Goal: Use online tool/utility: Utilize a website feature to perform a specific function

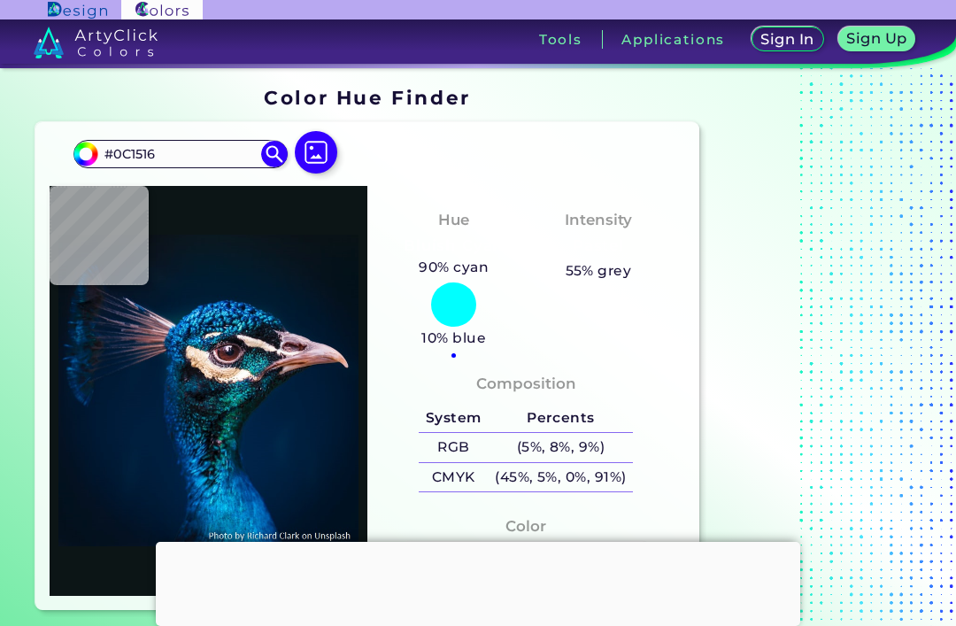
scroll to position [113, 0]
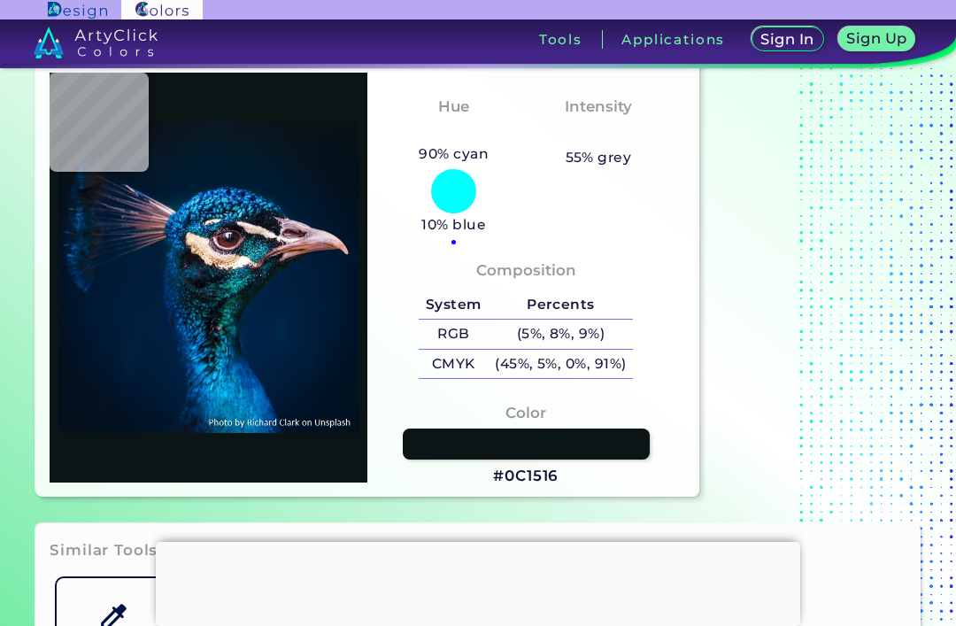
type input "#413e4f"
type input "#413E4F"
type input "#3e3243"
type input "#3E3243"
type input "#011c38"
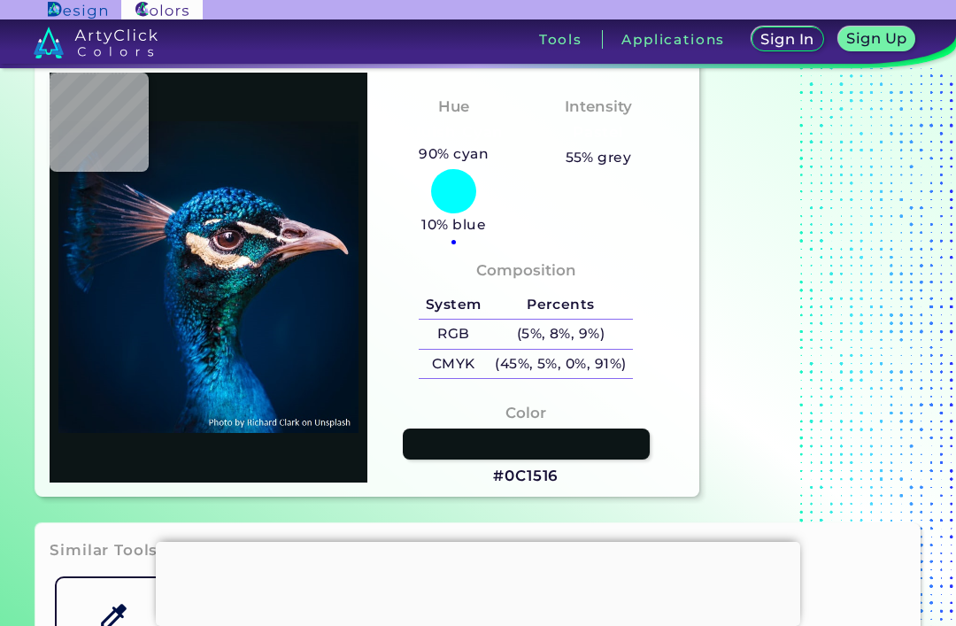
type input "#011C38"
type input "#011c39"
type input "#011C39"
type input "#011c3a"
type input "#011C3A"
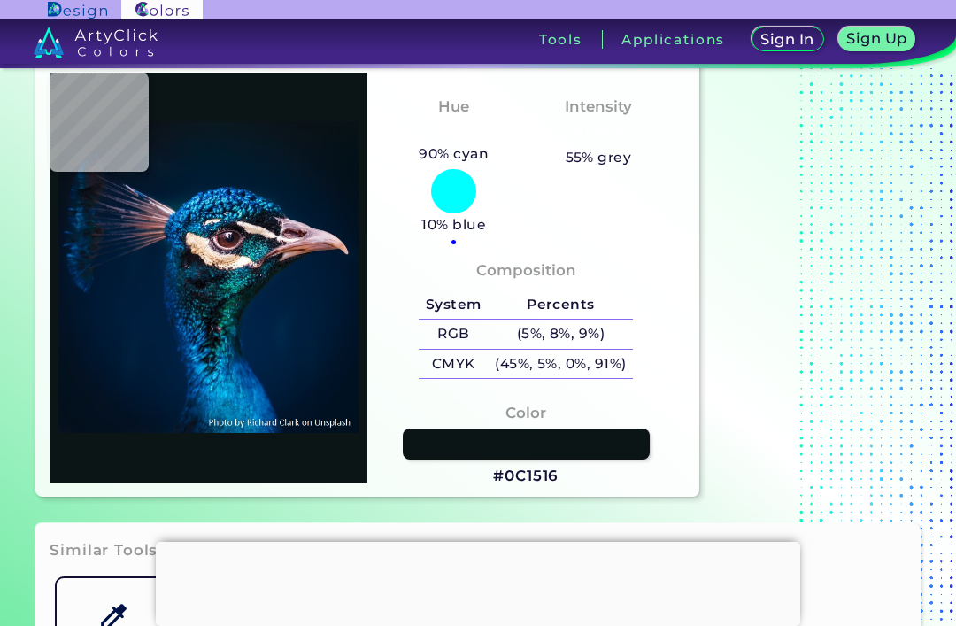
type input "#001d3b"
type input "#001D3B"
type input "#01203e"
type input "#01203E"
type input "#012242"
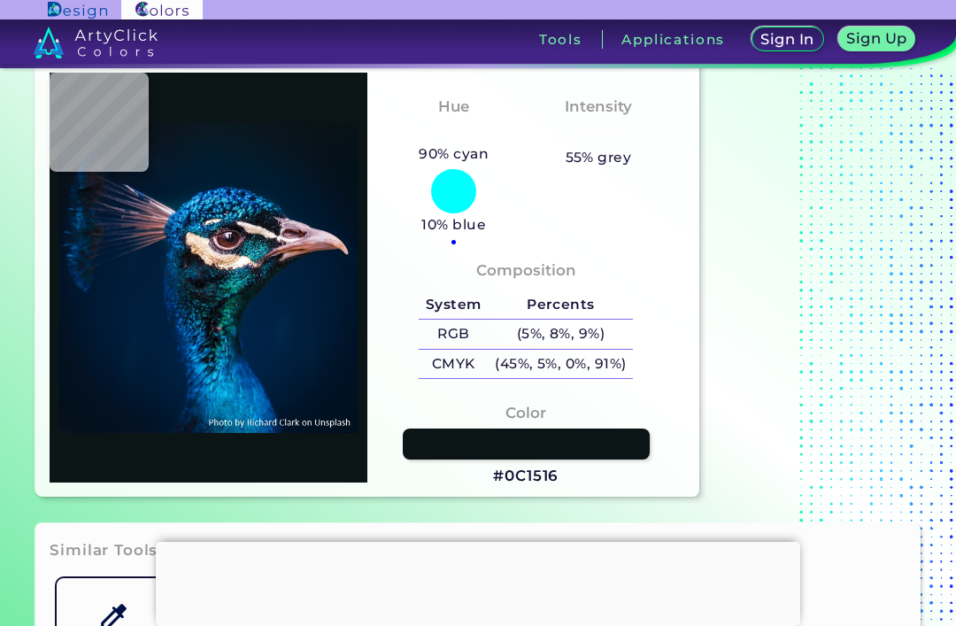
type input "#012242"
type input "#082a48"
type input "#082A48"
type input "#014a8c"
type input "#014A8C"
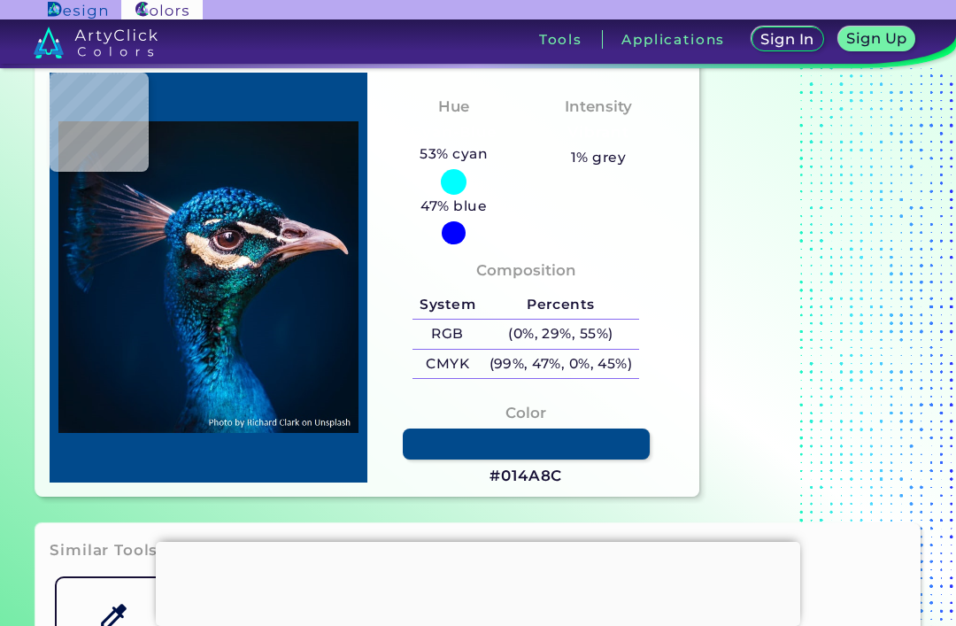
type input "#005089"
type input "#0e73ad"
type input "#0E73AD"
type input "#03305f"
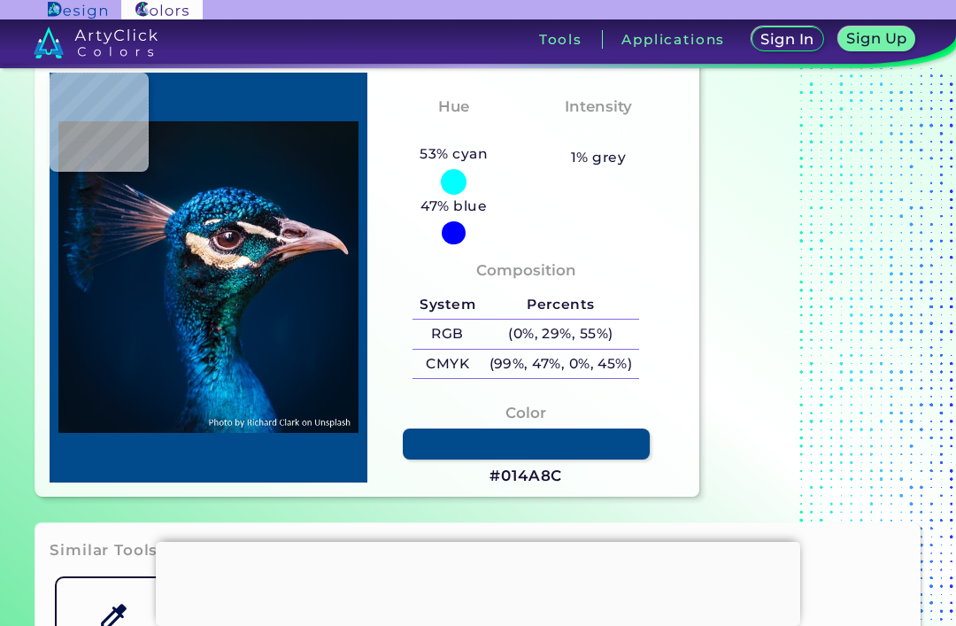
type input "#03305F"
type input "#021c43"
type input "#021C43"
type input "#12344c"
type input "#12344C"
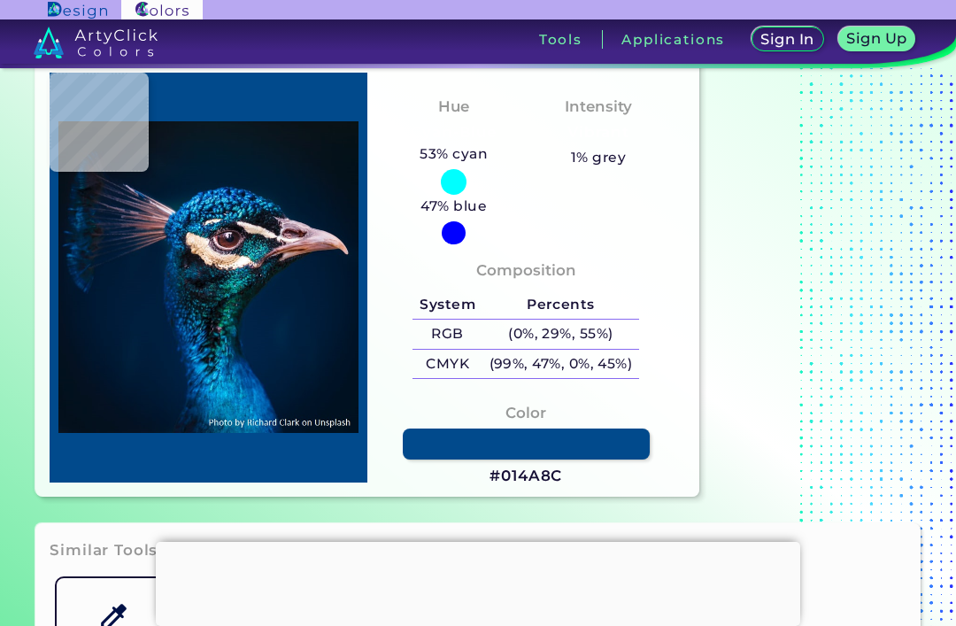
type input "#214b60"
type input "#214B60"
type input "#05192c"
type input "#05192C"
type input "#0e1629"
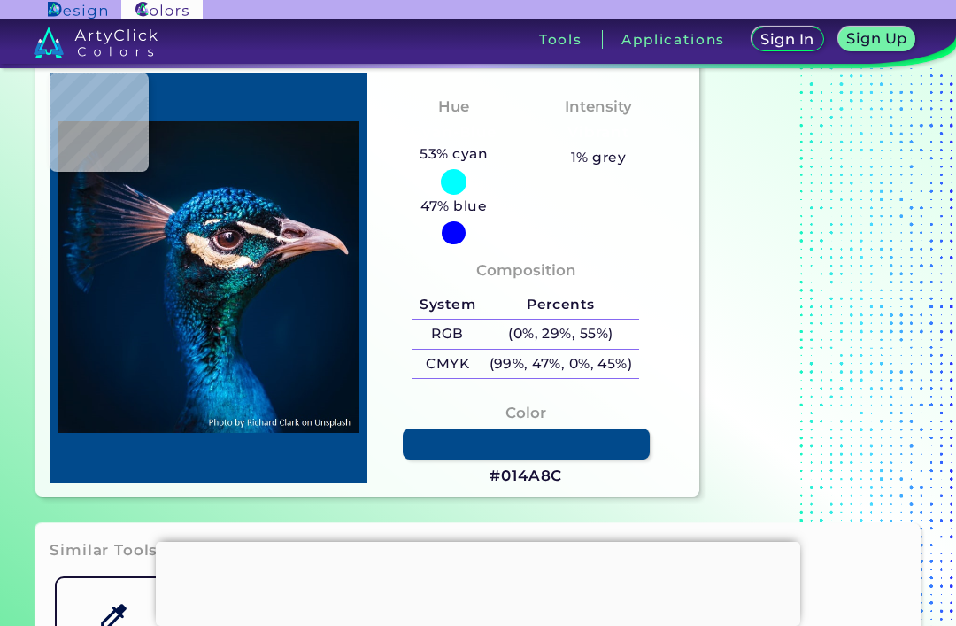
type input "#0E1629"
type input "#202f43"
type input "#202F43"
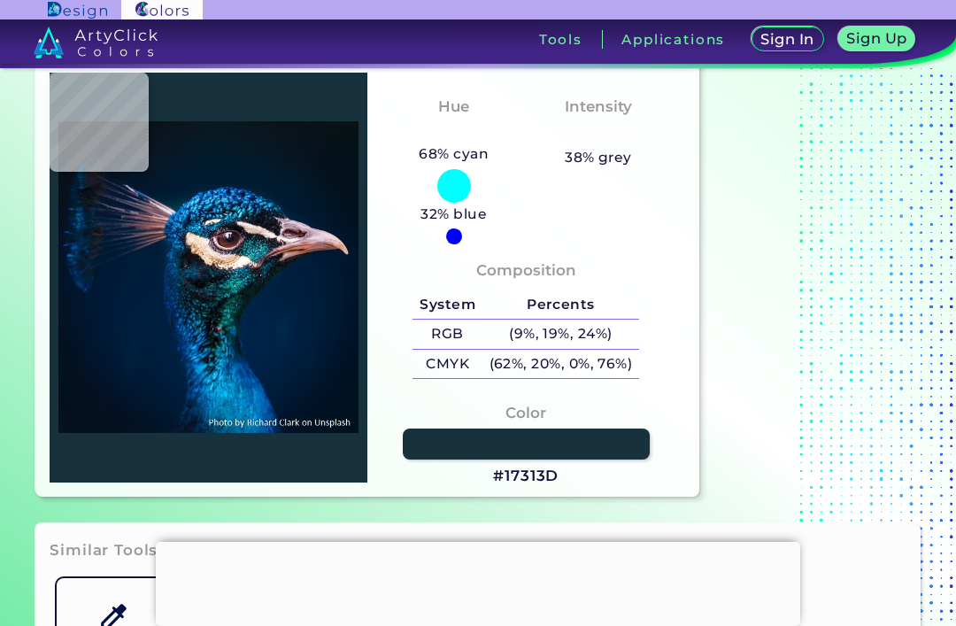
type input "#17313d"
type input "#17313D"
type input "#07536a"
type input "#07536A"
type input "#0e212d"
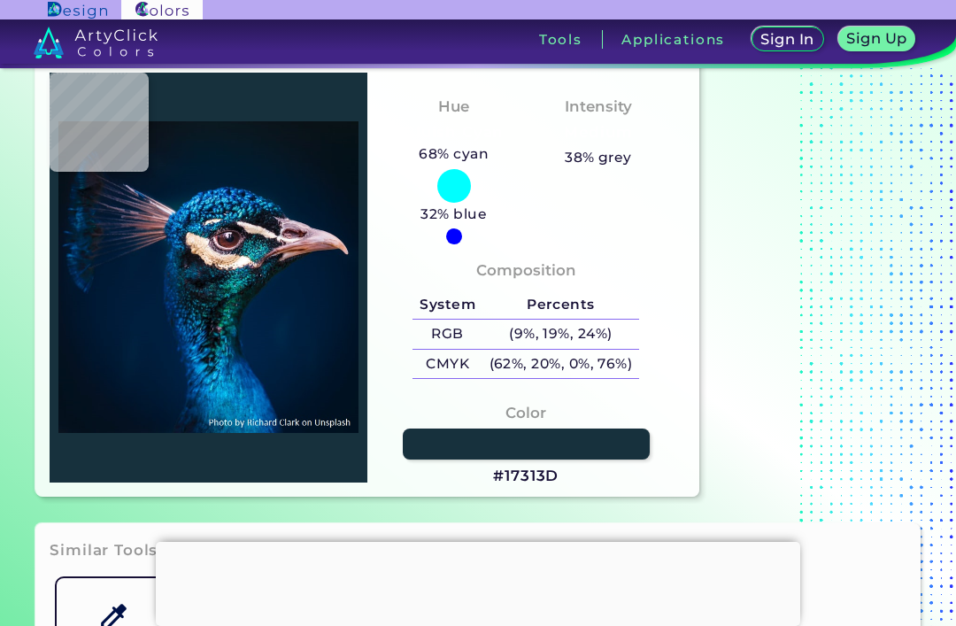
type input "#0E212D"
type input "#073243"
type input "#0d1017"
type input "#0D1017"
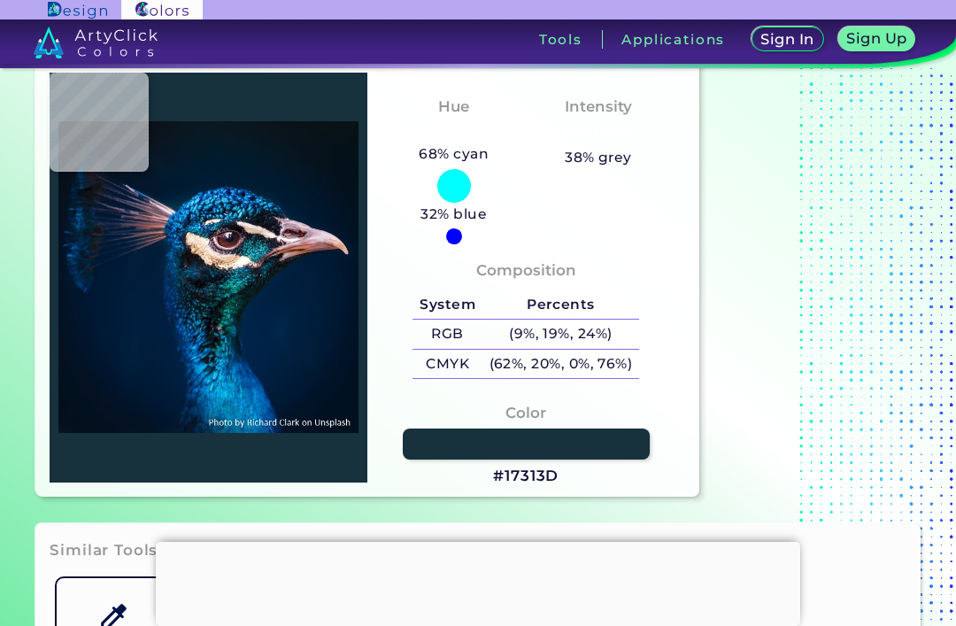
type input "#0b131d"
type input "#0B131D"
type input "#00121c"
type input "#00121C"
type input "#060c13"
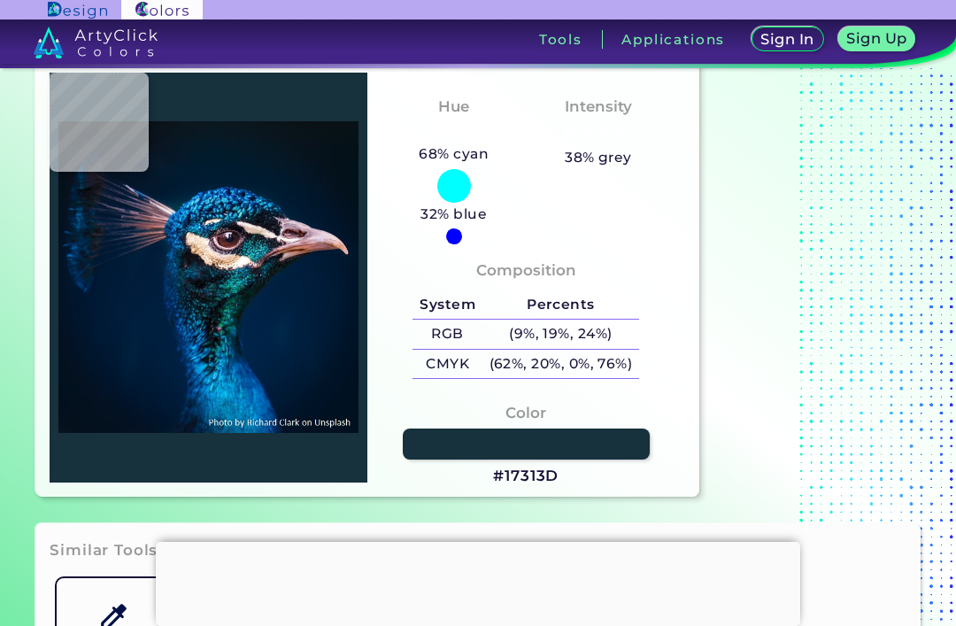
type input "#060C13"
type input "#0e0f18"
type input "#0E0F18"
type input "#0d3146"
type input "#0D3146"
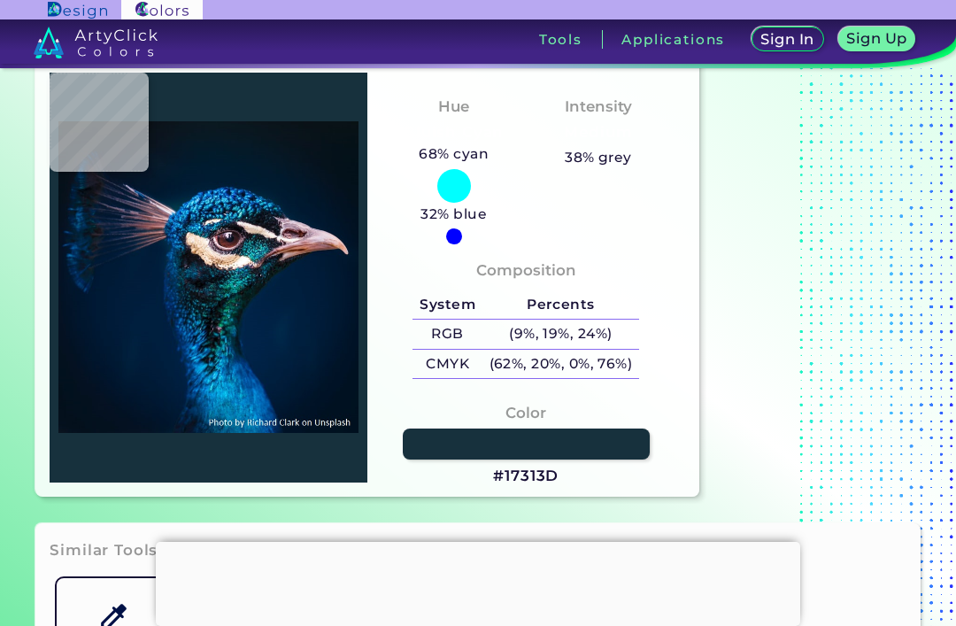
type input "#04030a"
type input "#04030A"
type input "#0a5773"
type input "#0A5773"
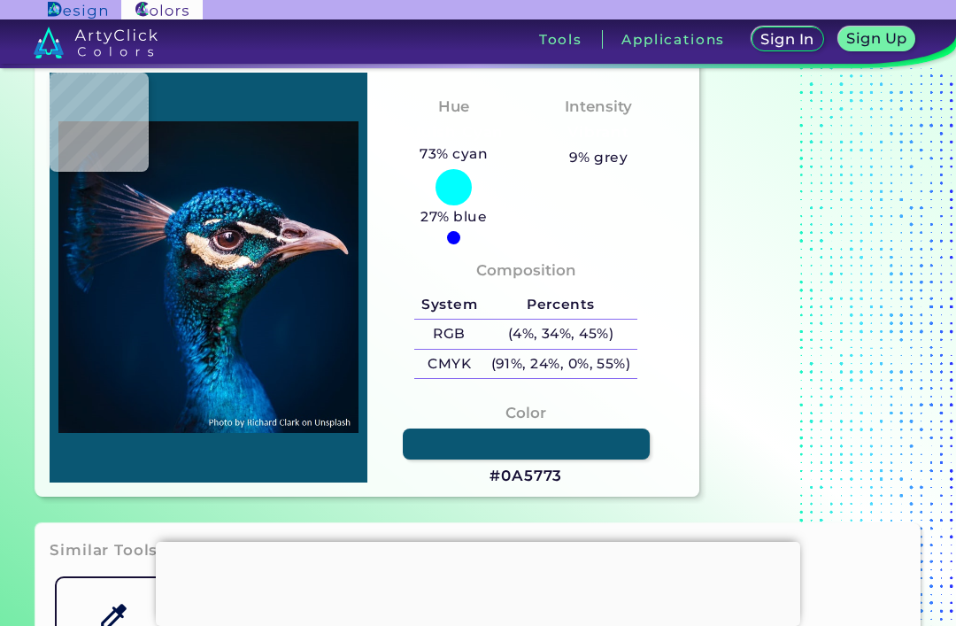
type input "#060f16"
type input "#060F16"
type input "#053e6b"
type input "#053E6B"
type input "#015b88"
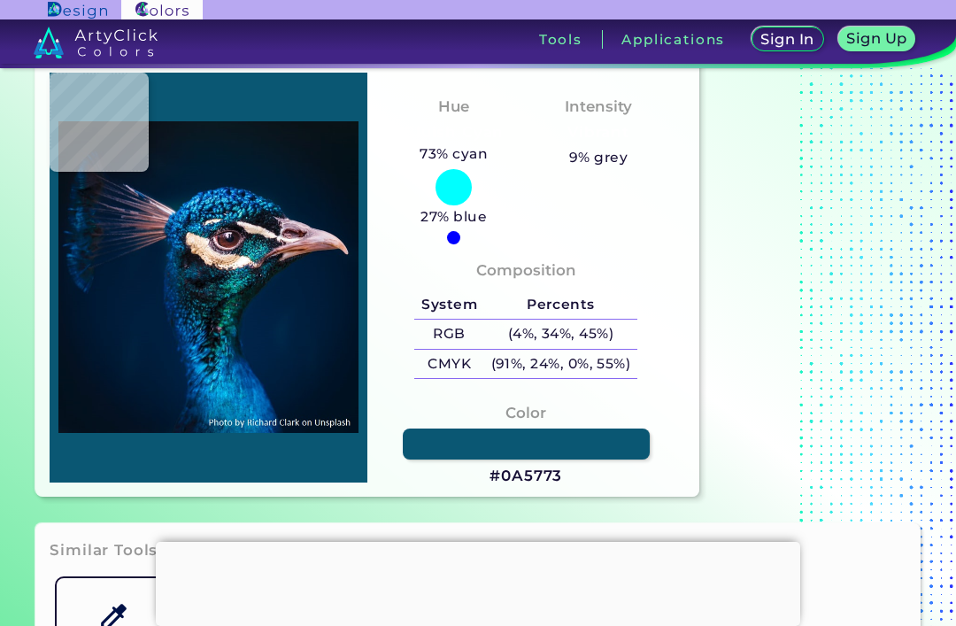
type input "#015B88"
type input "#0469a2"
type input "#0469A2"
type input "#1285bd"
type input "#1285BD"
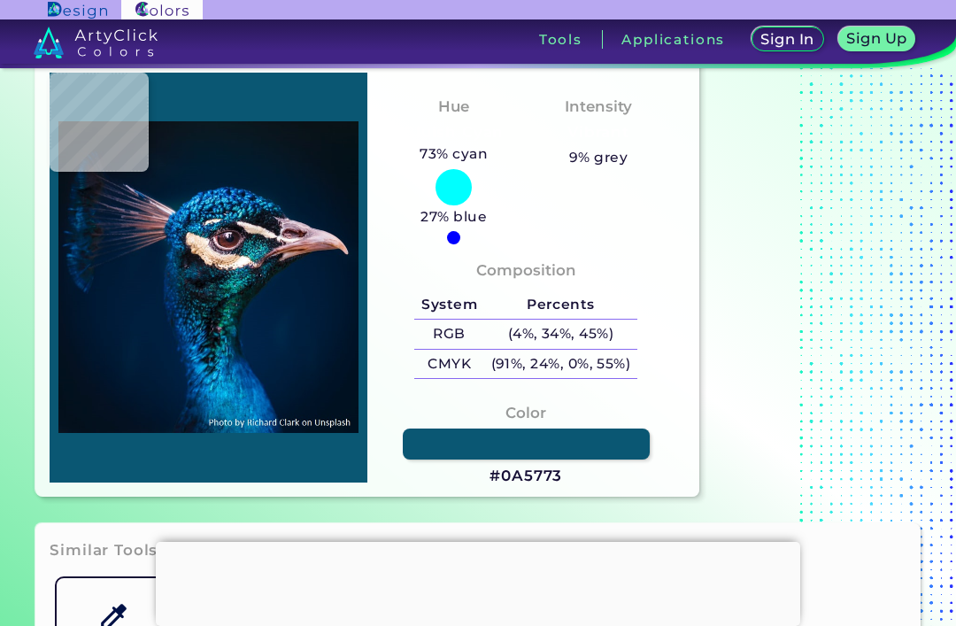
type input "#023f72"
type input "#023F72"
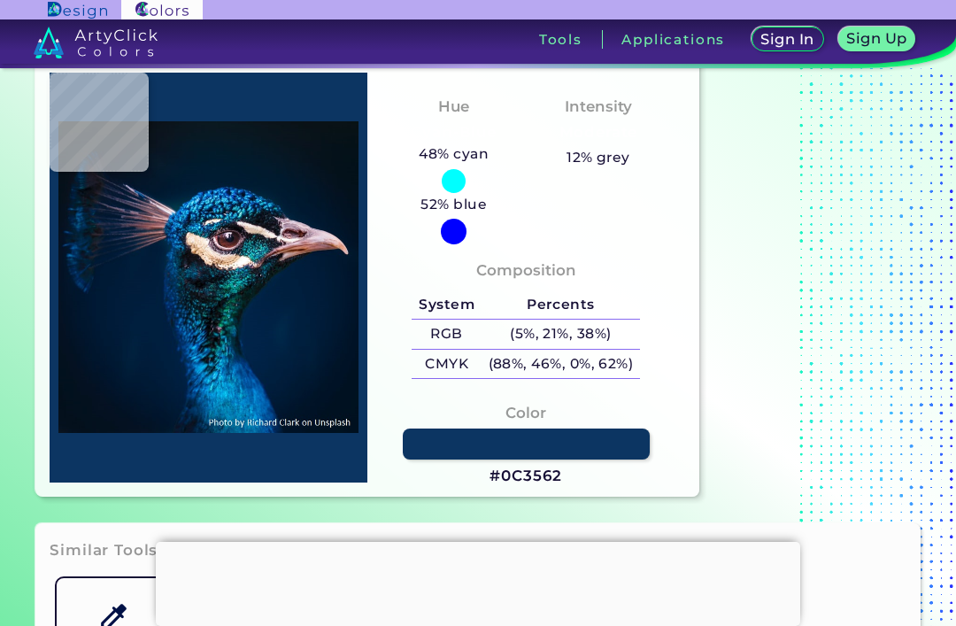
type input "#0c3562"
type input "#0C3562"
type input "#114171"
type input "#0e5183"
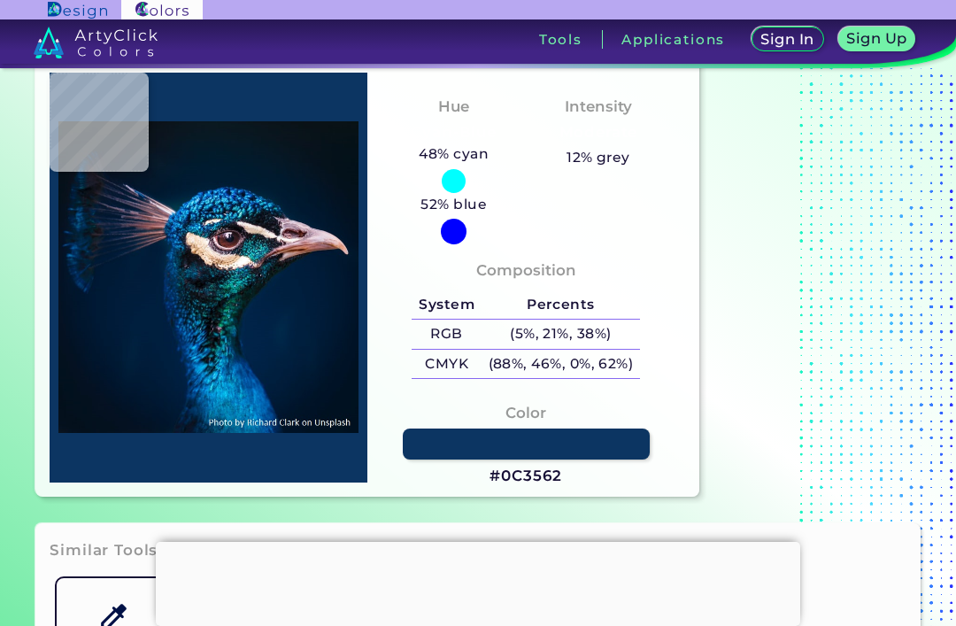
type input "#0E5183"
type input "#126c9a"
type input "#126C9A"
type input "#04527c"
type input "#04527C"
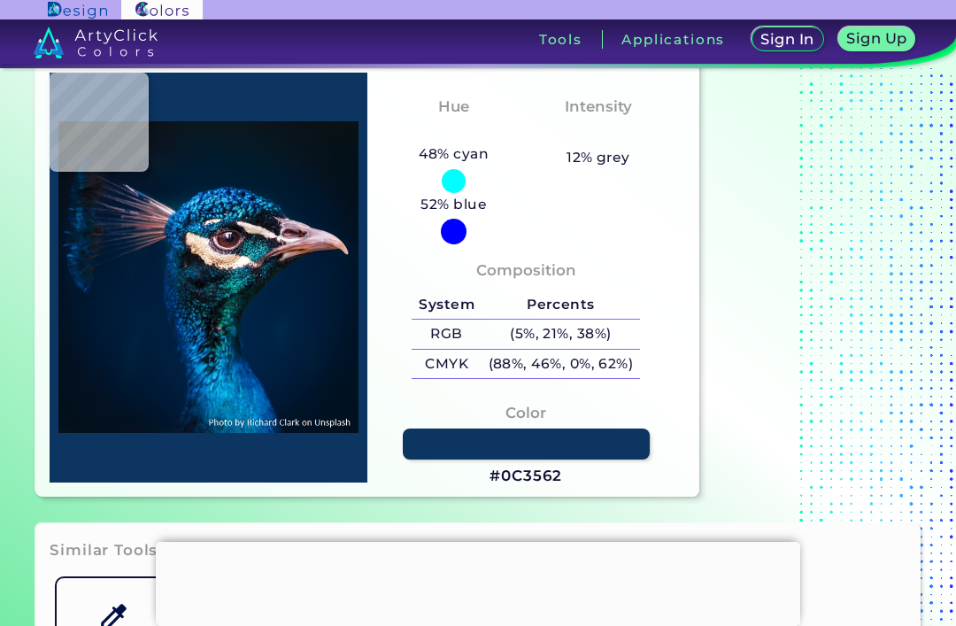
type input "#11709d"
type input "#11709D"
type input "#00598a"
type input "#00598A"
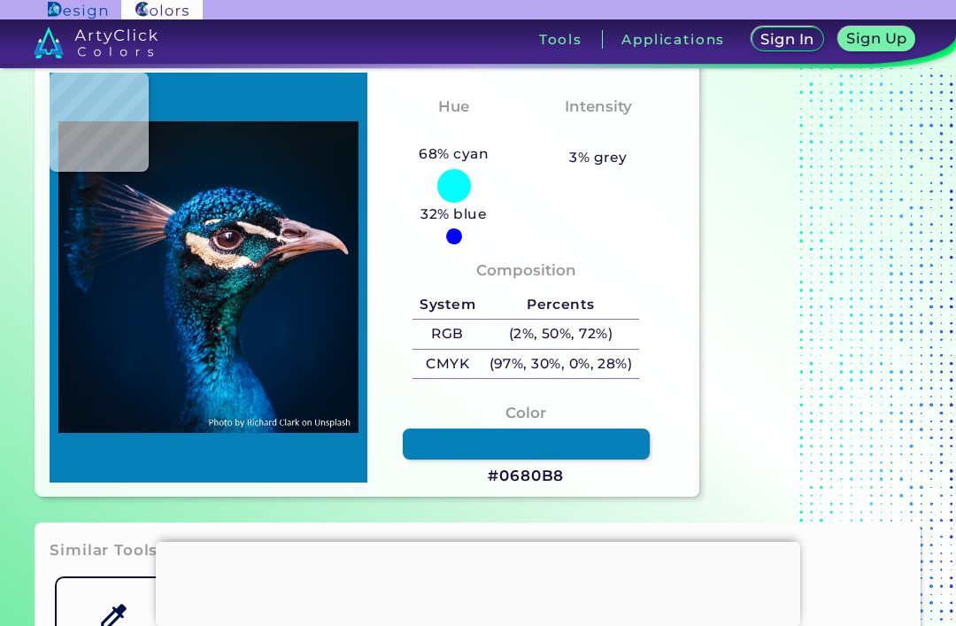
type input "#0680b8"
type input "#0680B8"
type input "#197db9"
type input "#197DB9"
type input "#04416f"
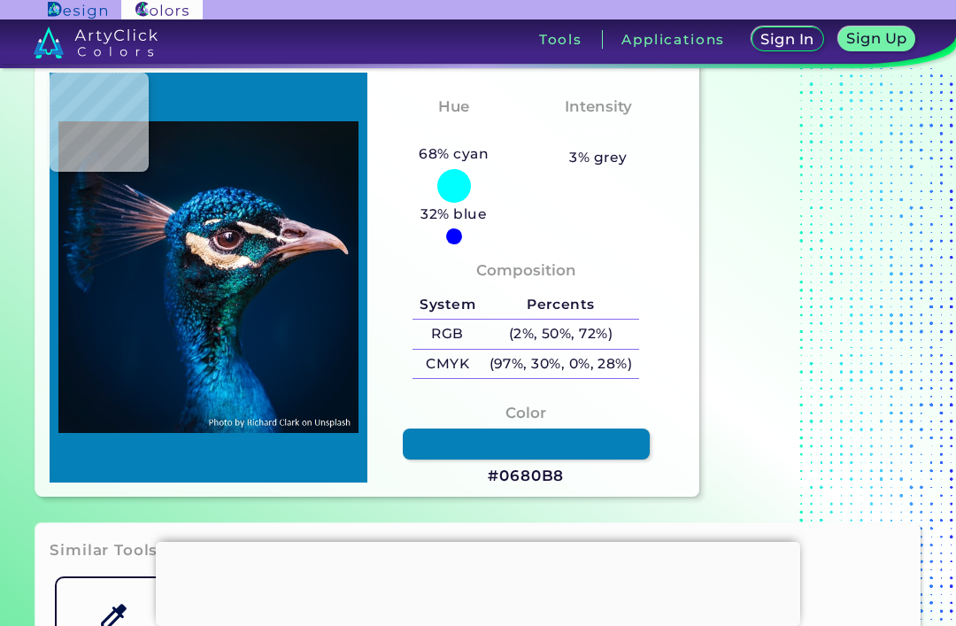
type input "#04416F"
type input "#138bcc"
type input "#138BCC"
type input "#1d6394"
type input "#1D6394"
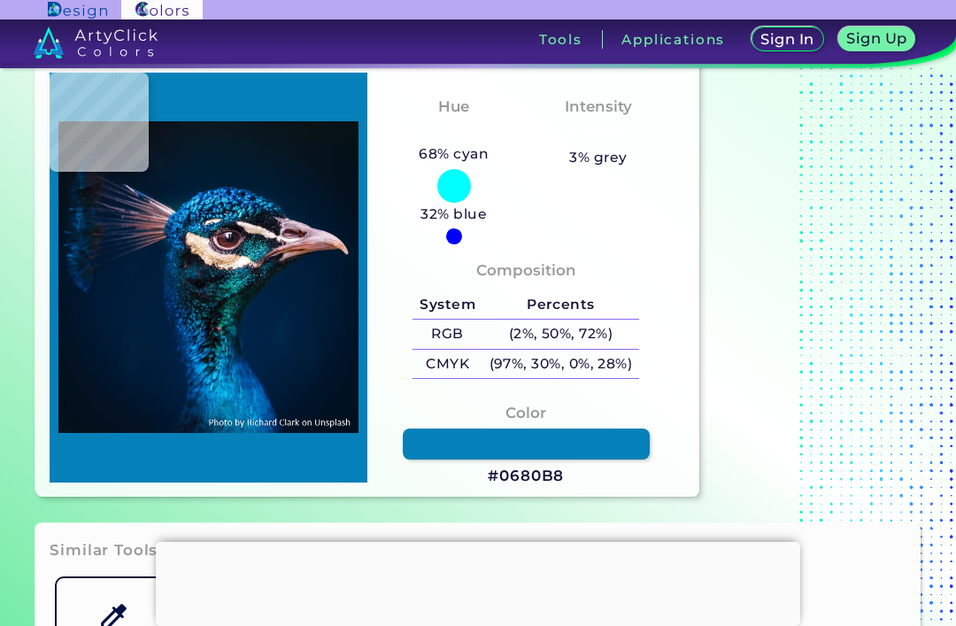
type input "#c7c1d1"
type input "#C7C1D1"
type input "#918896"
type input "#aea0a9"
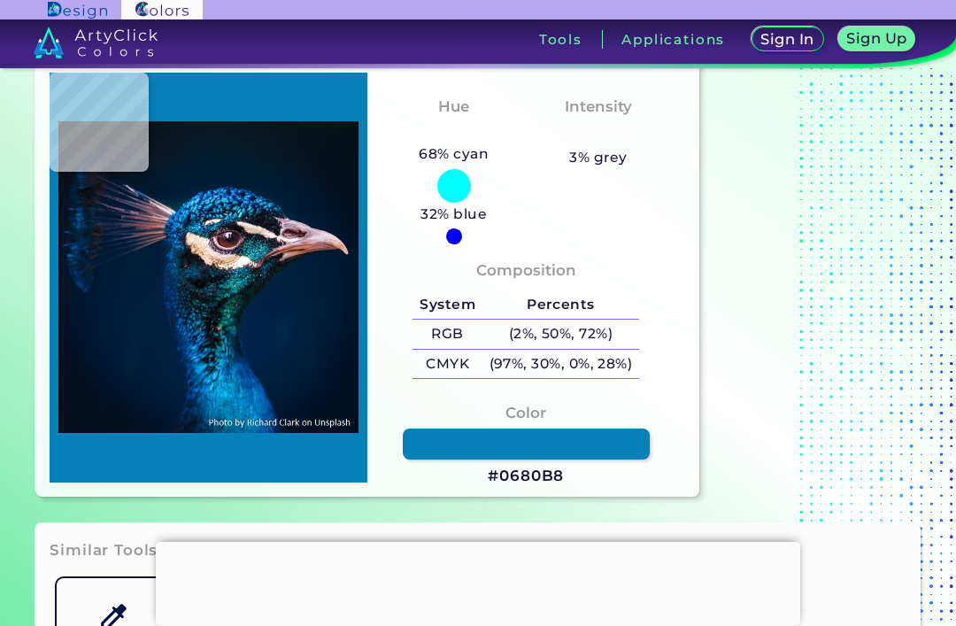
type input "#AEA0A9"
type input "#e6d1d5"
type input "#E6D1D5"
type input "#e5cace"
type input "#E5CACE"
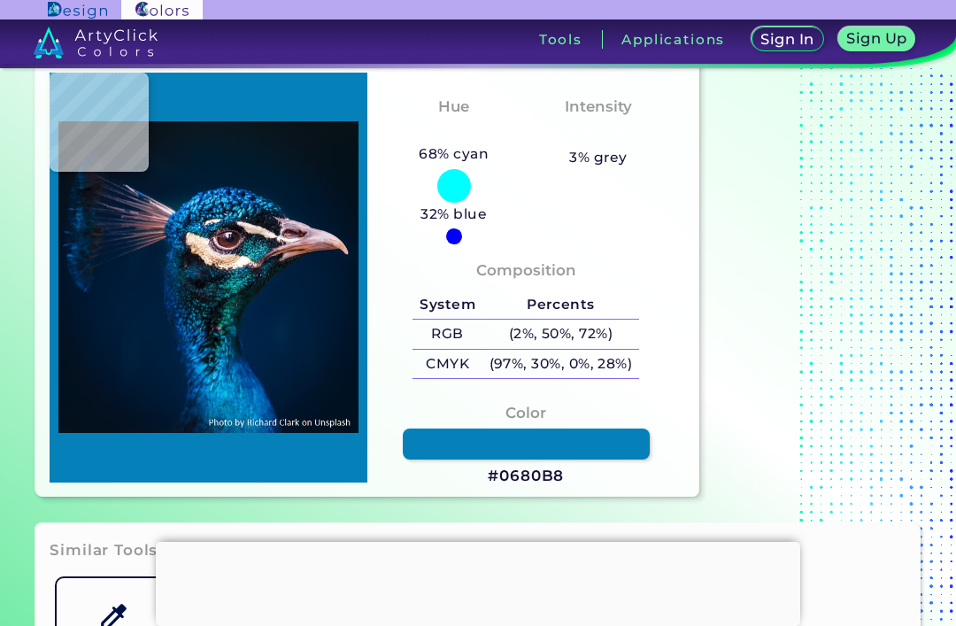
type input "#b5949b"
type input "#B5949B"
type input "#c5a9ae"
type input "#C5A9AE"
type input "#dec2ca"
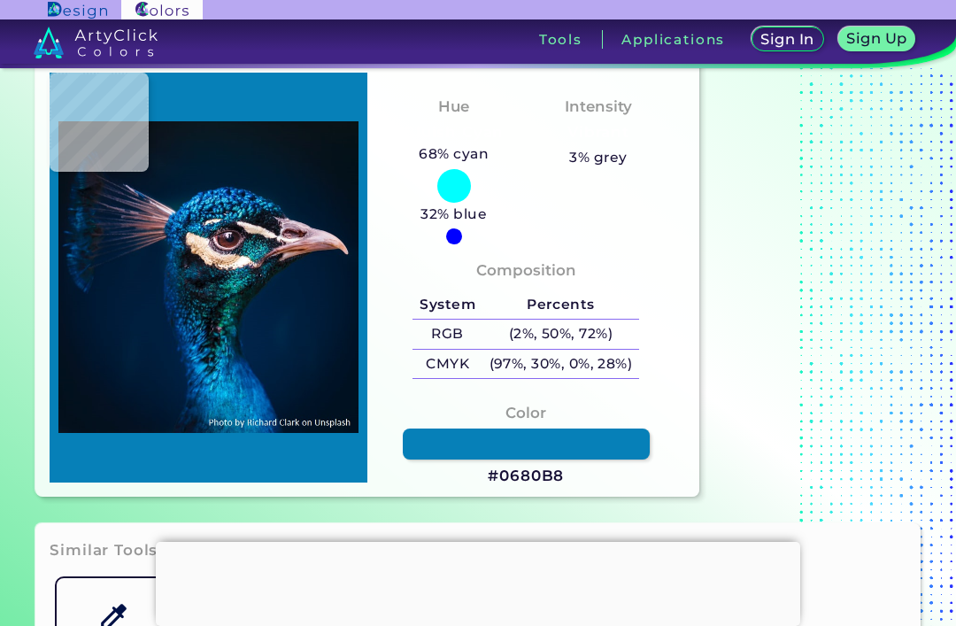
type input "#DEC2CA"
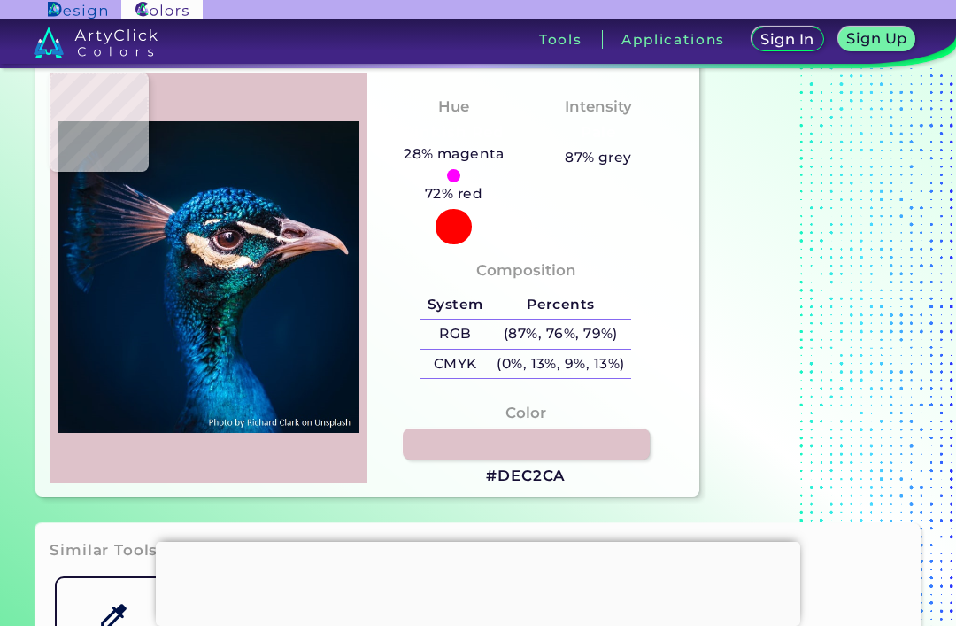
type input "#f1e6ed"
type input "#F1E6ED"
type input "#d5c7d9"
type input "#D5C7D9"
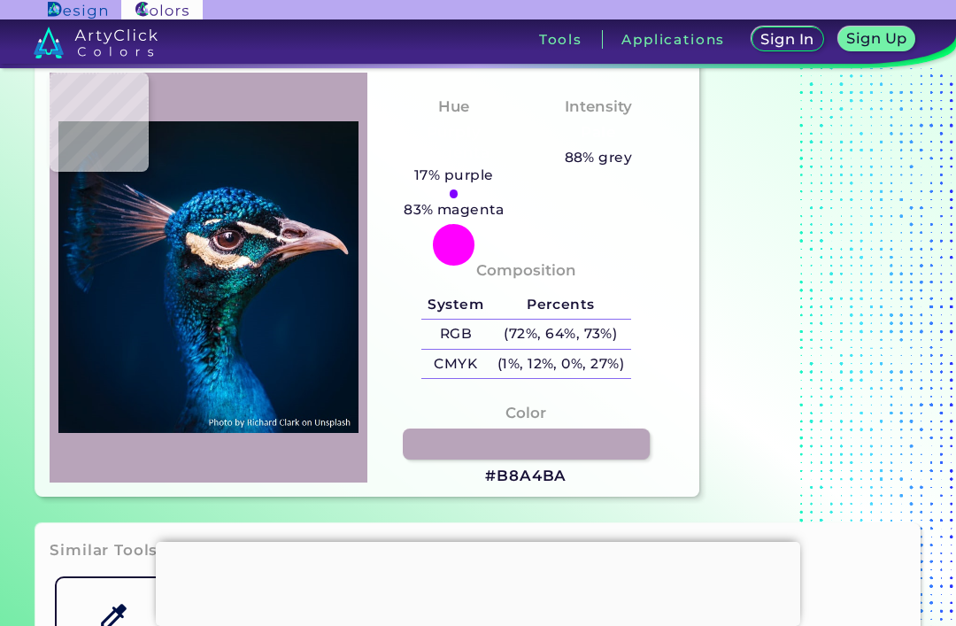
type input "#b8a4ba"
type input "#B8A4BA"
type input "#92768a"
type input "#92768A"
type input "#a2707e"
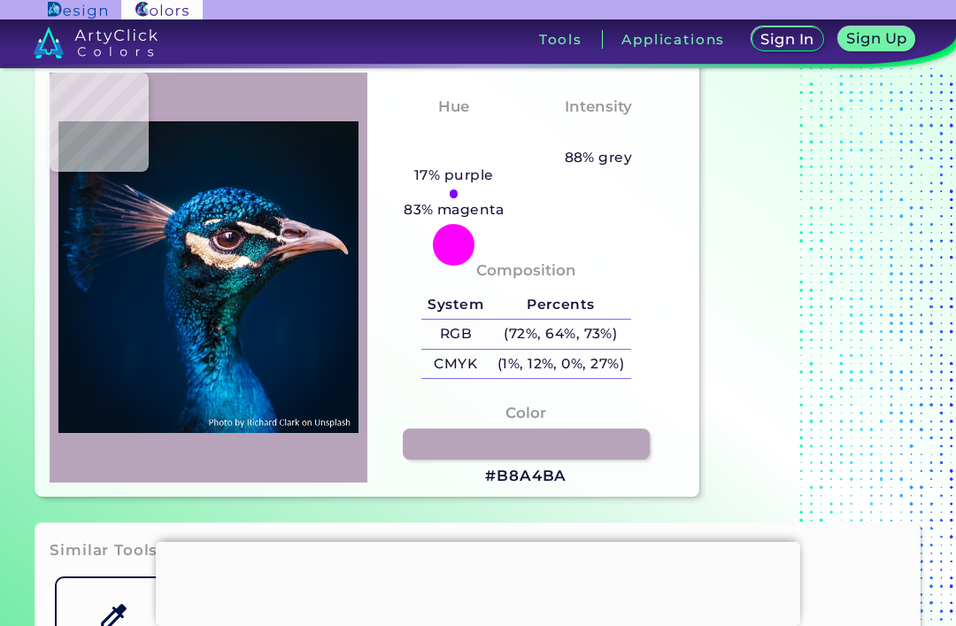
type input "#A2707E"
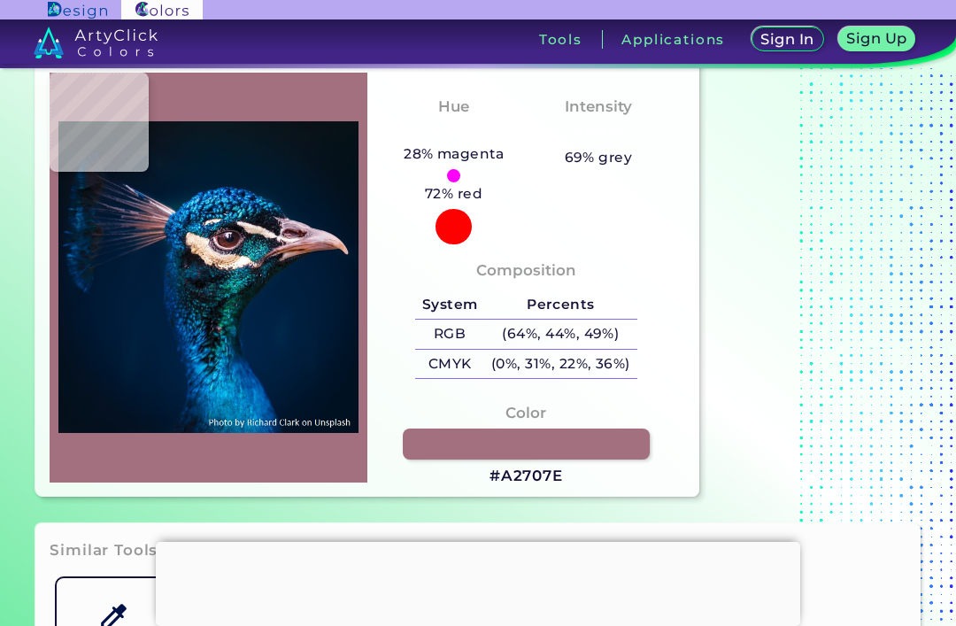
type input "#a37785"
type input "#A37785"
type input "#9f8195"
type input "#9F8195"
type input "#ae9aae"
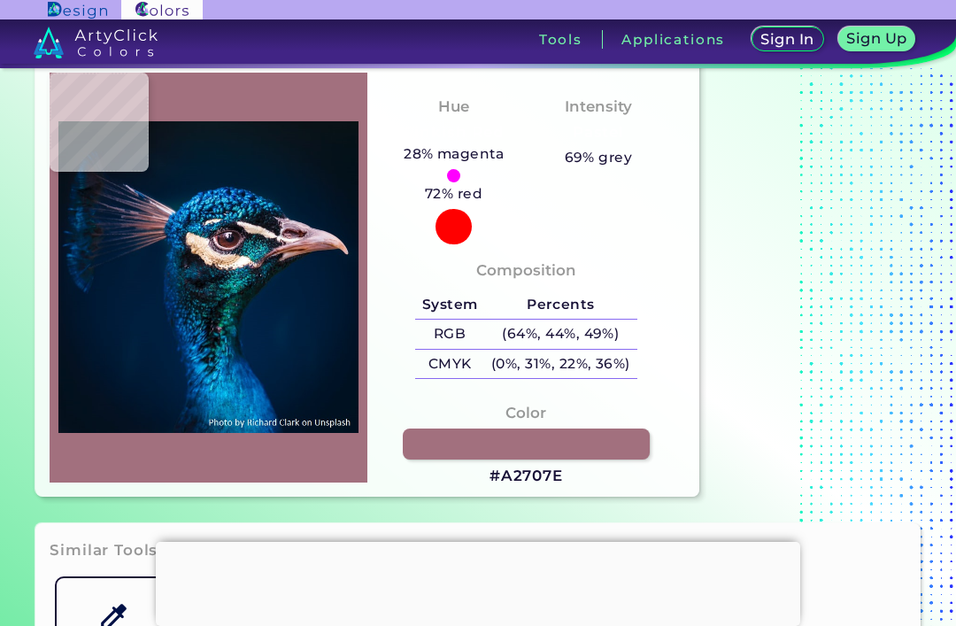
type input "#AE9AAE"
type input "#f5f0f3"
type input "#F5F0F3"
type input "#e4d4dd"
type input "#E4D4DD"
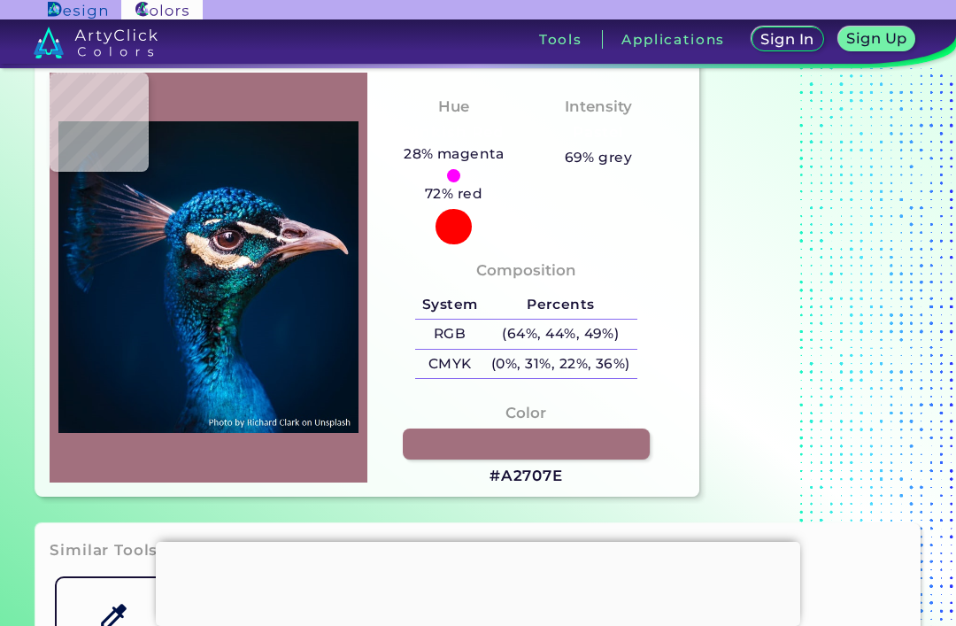
type input "#dbc6cd"
type input "#DBC6CD"
type input "#cdadb8"
type input "#CDADB8"
type input "#c9acb1"
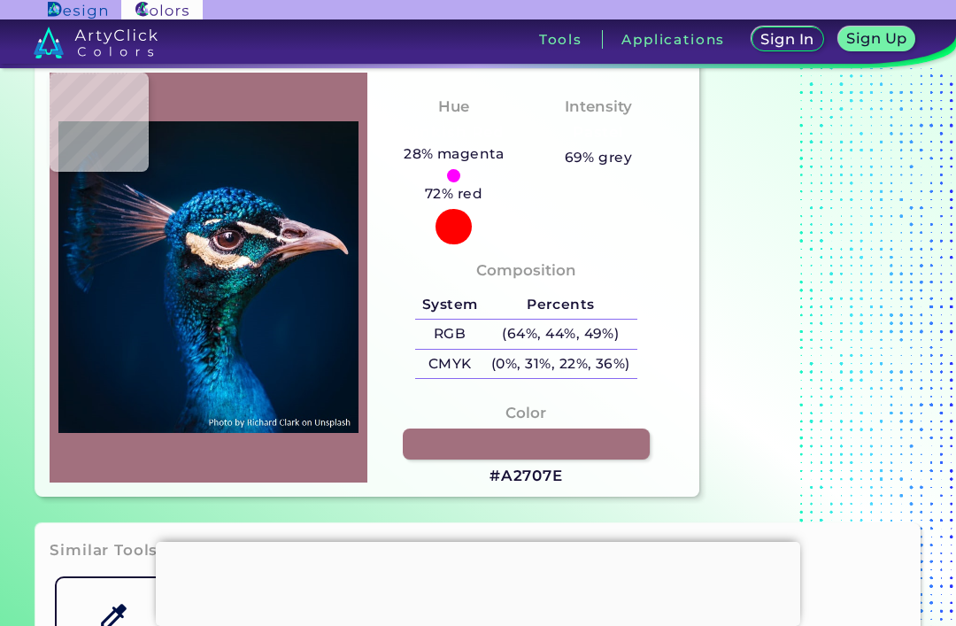
type input "#C9ACB1"
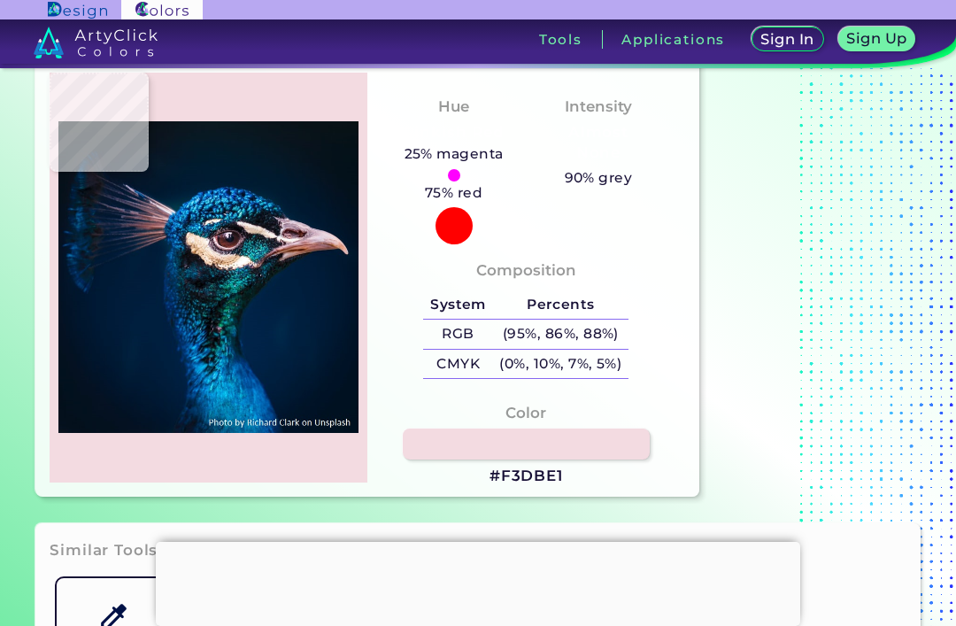
type input "#f3dbe1"
type input "#F3DBE1"
type input "#aea0a9"
type input "#AEA0A9"
type input "#656471"
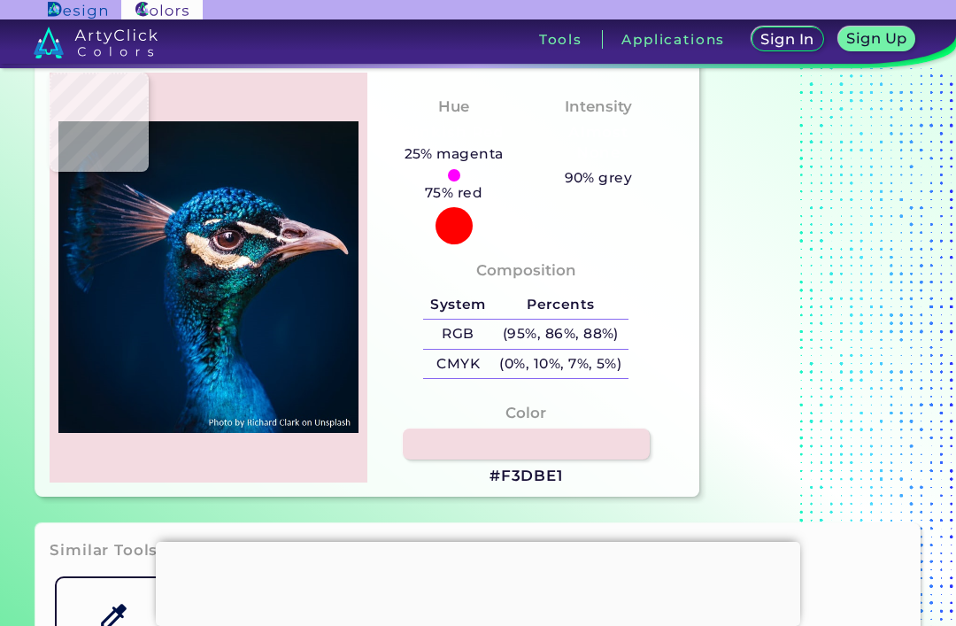
type input "#656471"
type input "#a79aa6"
type input "#A79AA6"
type input "#e3c8d0"
type input "#E3C8D0"
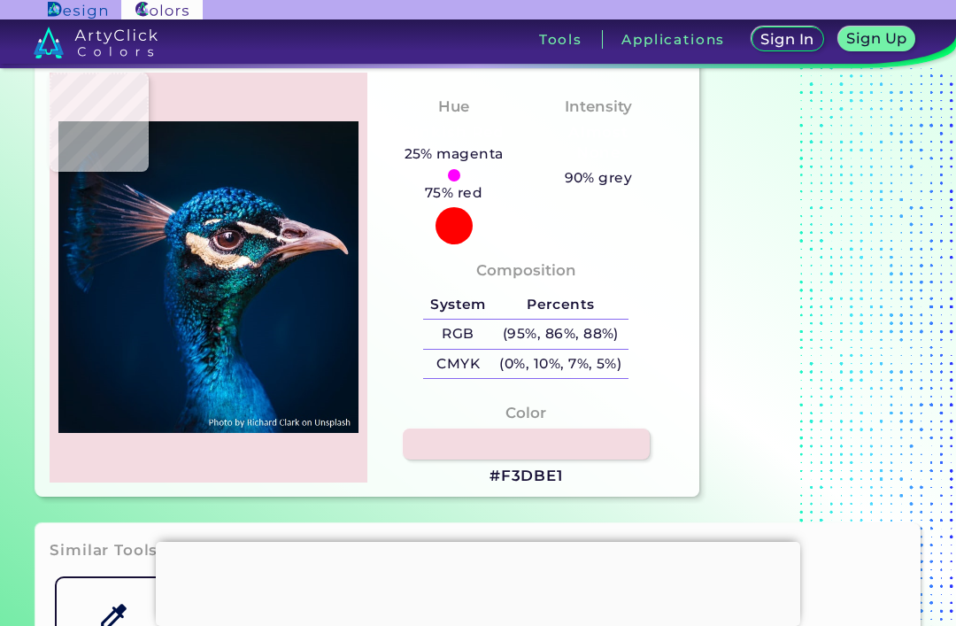
type input "#494e67"
type input "#494E67"
type input "#102849"
type input "#042540"
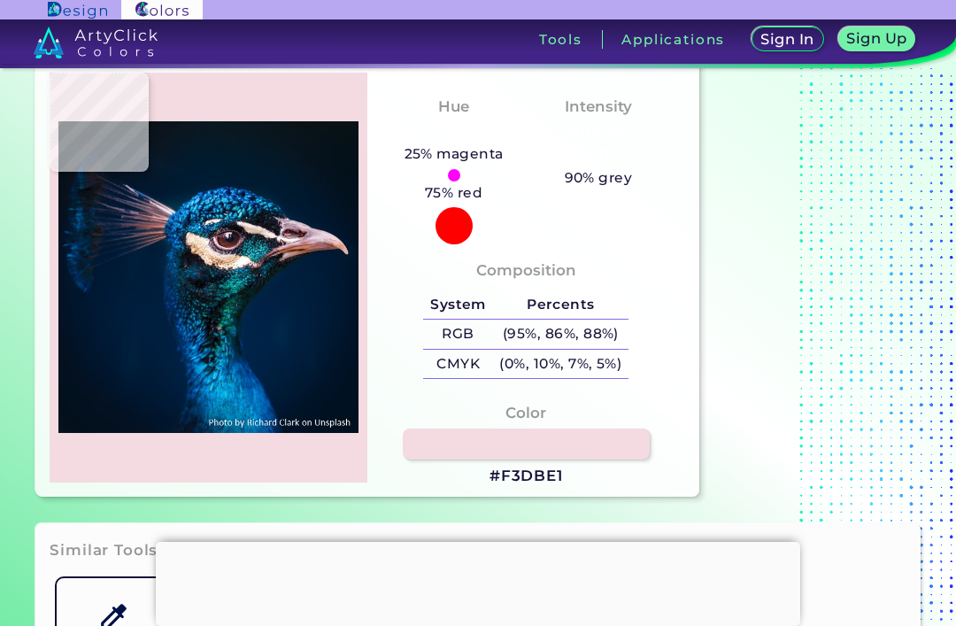
type input "#042540"
type input "#001b36"
type input "#001B36"
type input "#011a2e"
type input "#011A2E"
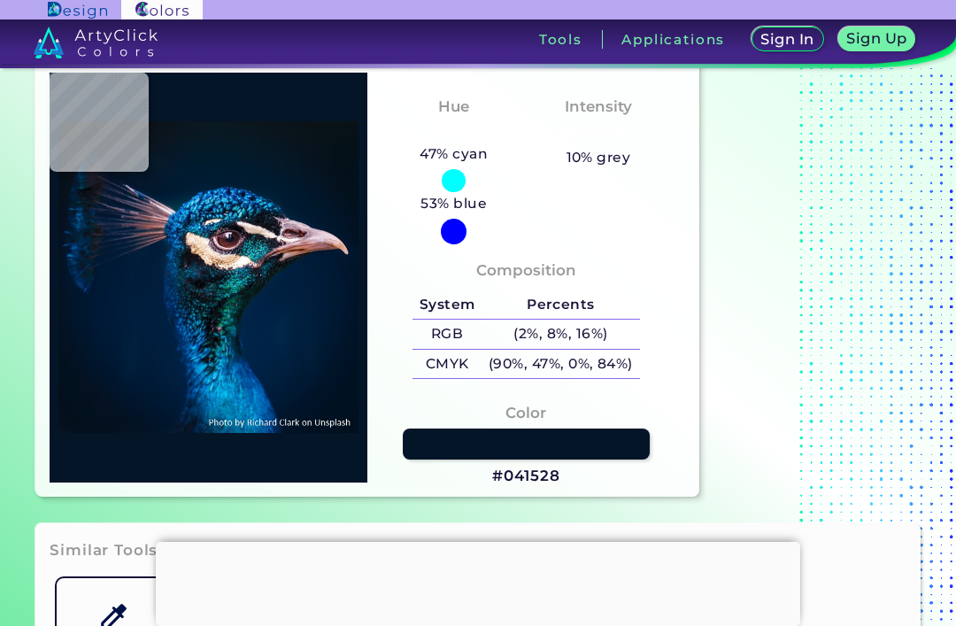
type input "#041528"
type input "#061528"
type input "#051427"
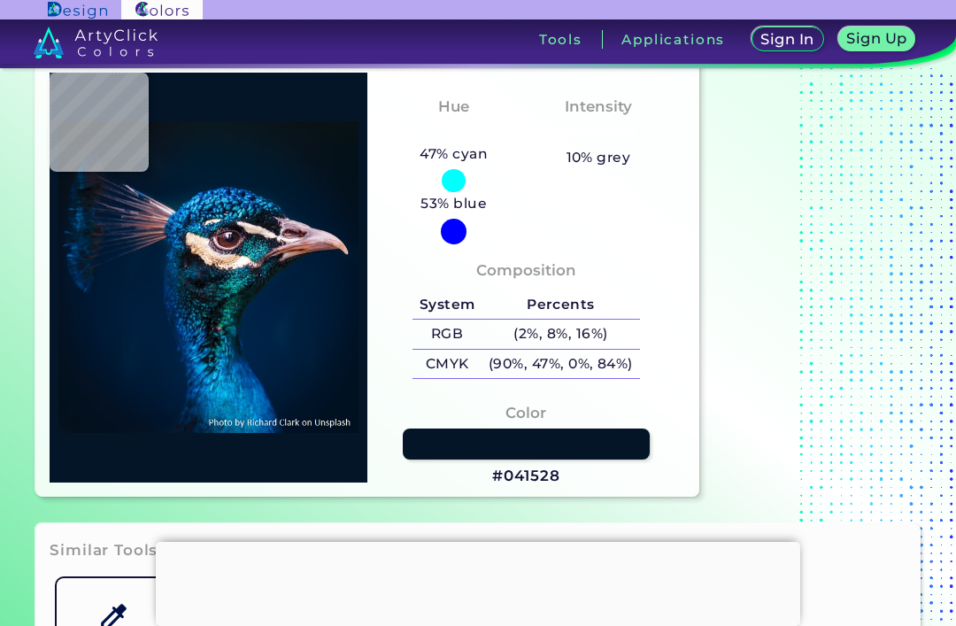
type input "#051427"
type input "#051526"
type input "#071321"
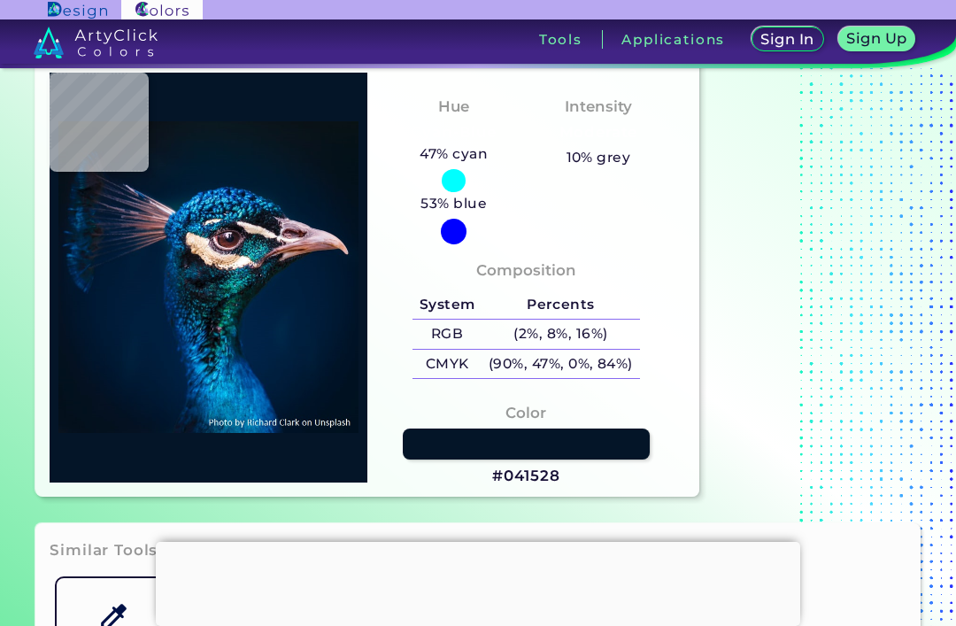
type input "#0a131a"
type input "#0A131A"
type input "#0a1117"
type input "#0A1117"
type input "#000000"
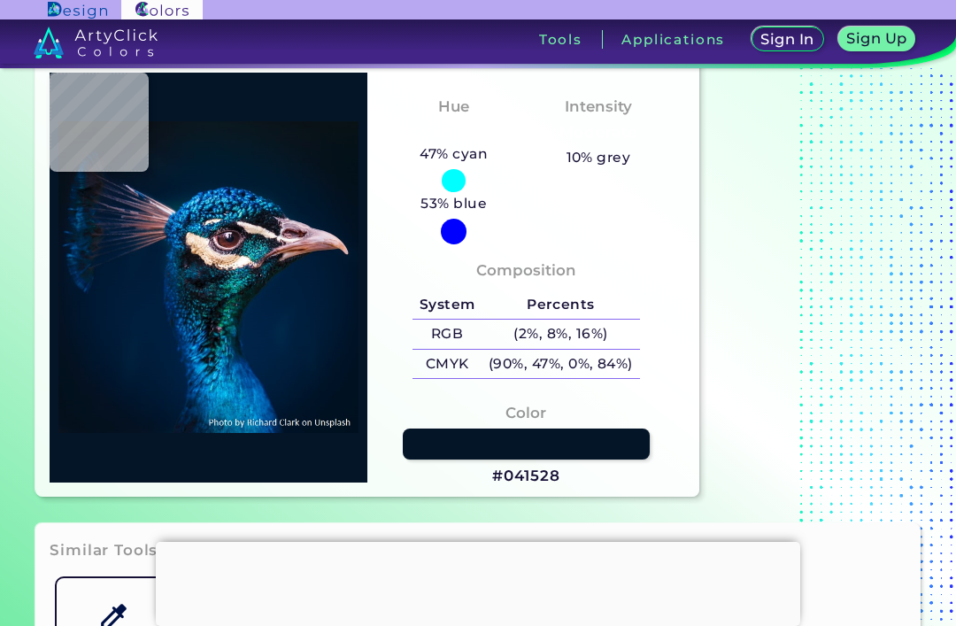
type input "#000000"
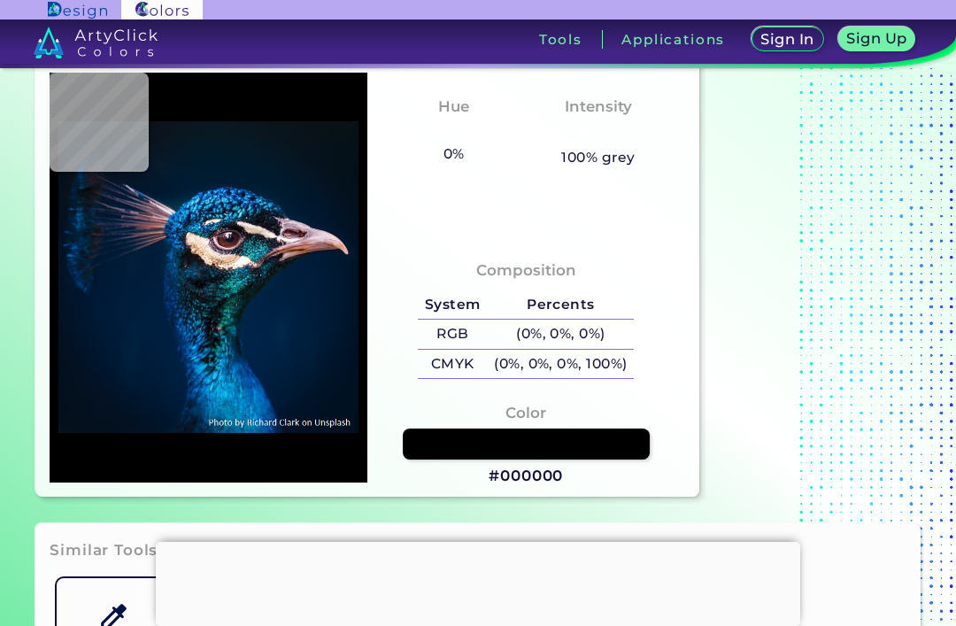
type input "#0b1218"
type input "#0B1218"
type input "#0b131d"
type input "#0B131D"
type input "#0a1622"
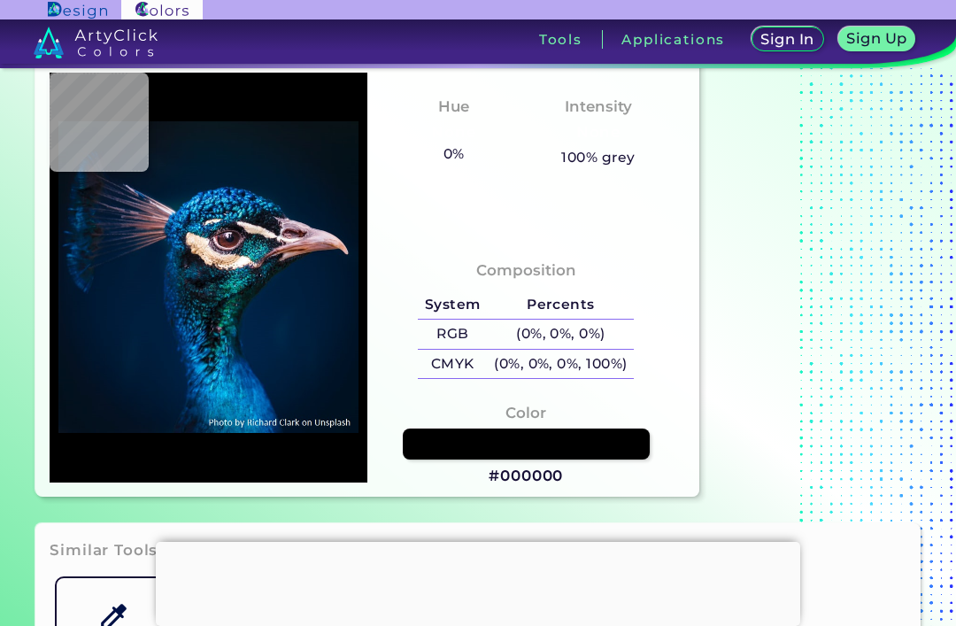
type input "#0A1622"
type input "#081527"
type input "#04162a"
type input "#04162A"
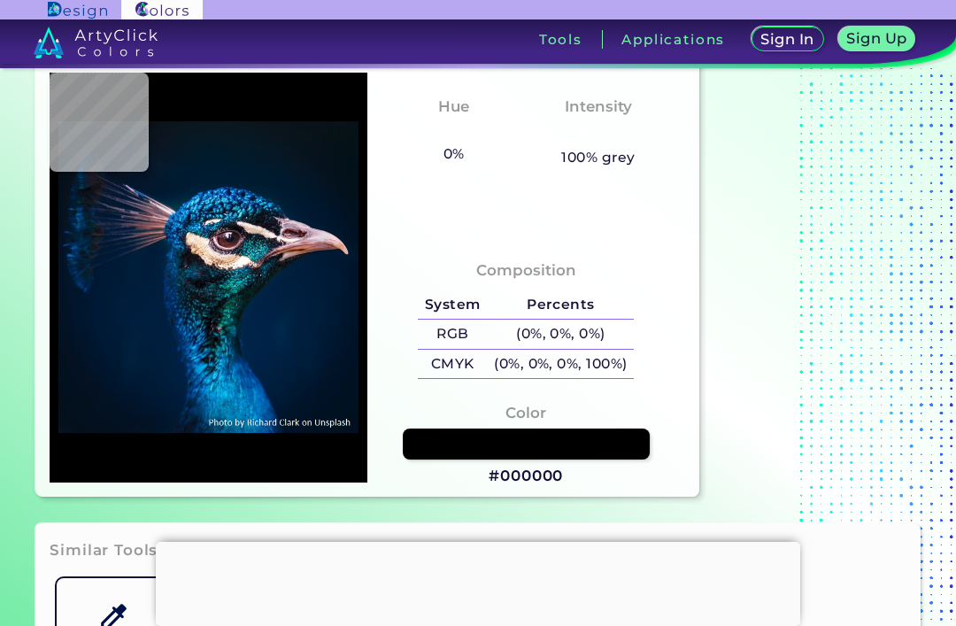
type input "#0c2b48"
type input "#0C2B48"
type input "#866575"
type input "#76515a"
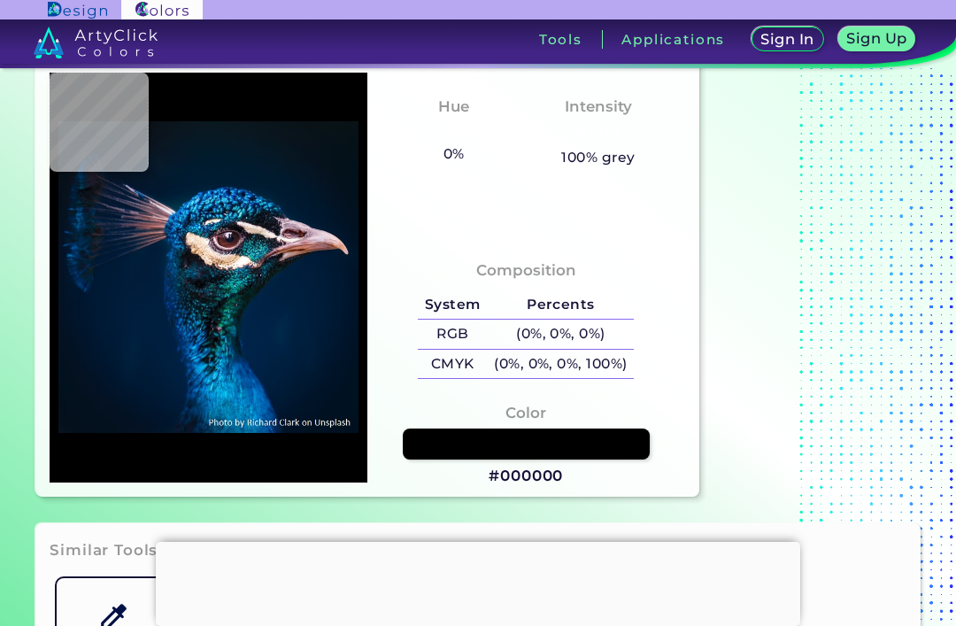
type input "#76515A"
type input "#001e3a"
type input "#001E3A"
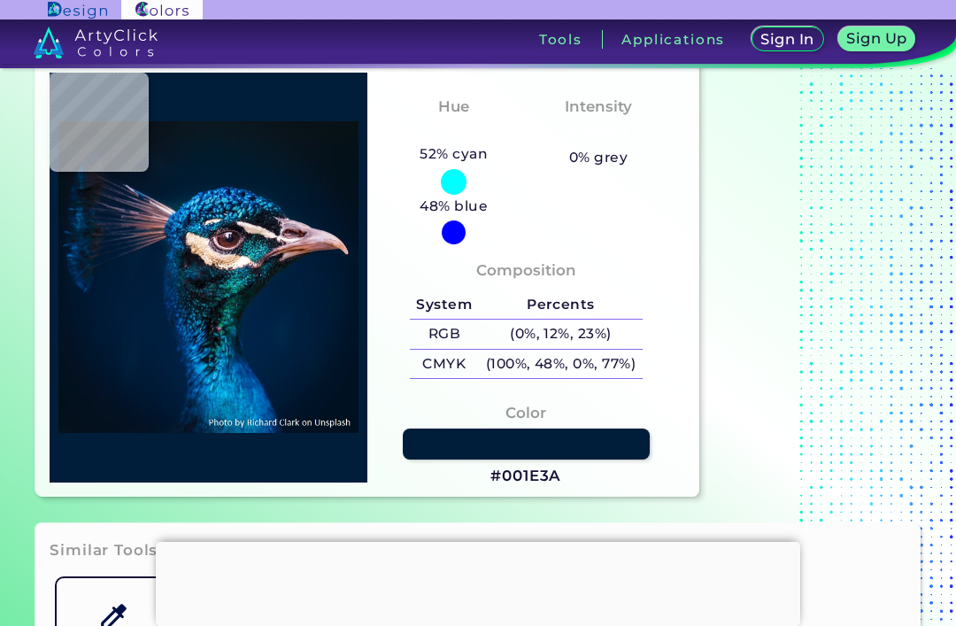
type input "#011c39"
type input "#011C39"
type input "#011c3a"
type input "#011C3A"
type input "#021d3b"
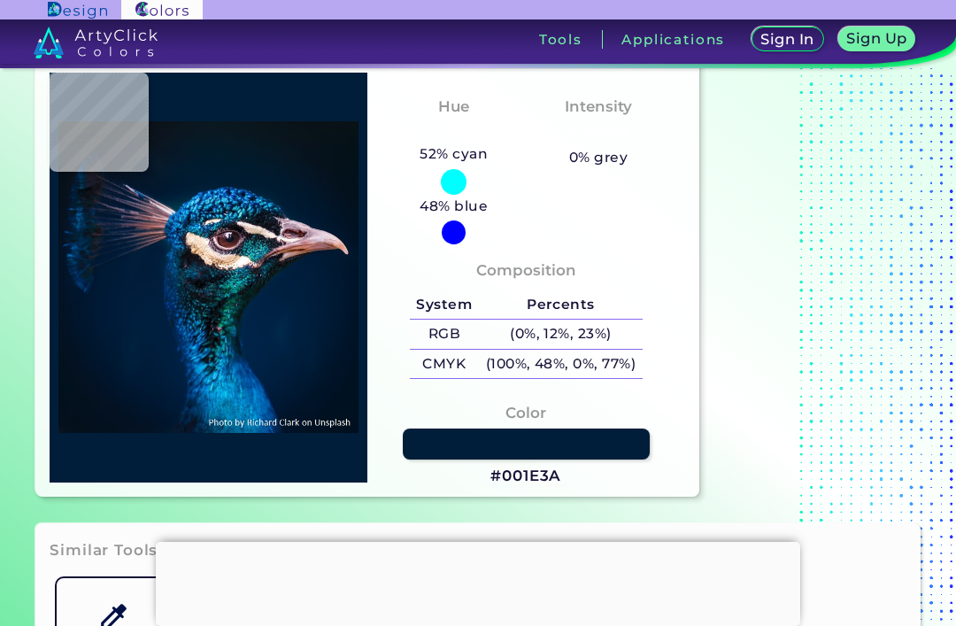
type input "#021D3B"
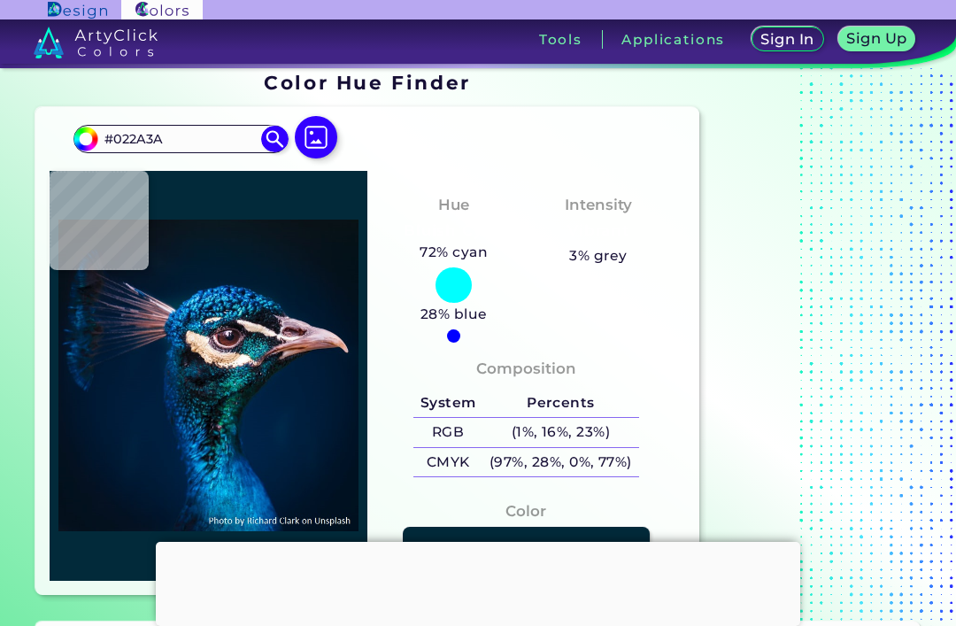
scroll to position [17, 0]
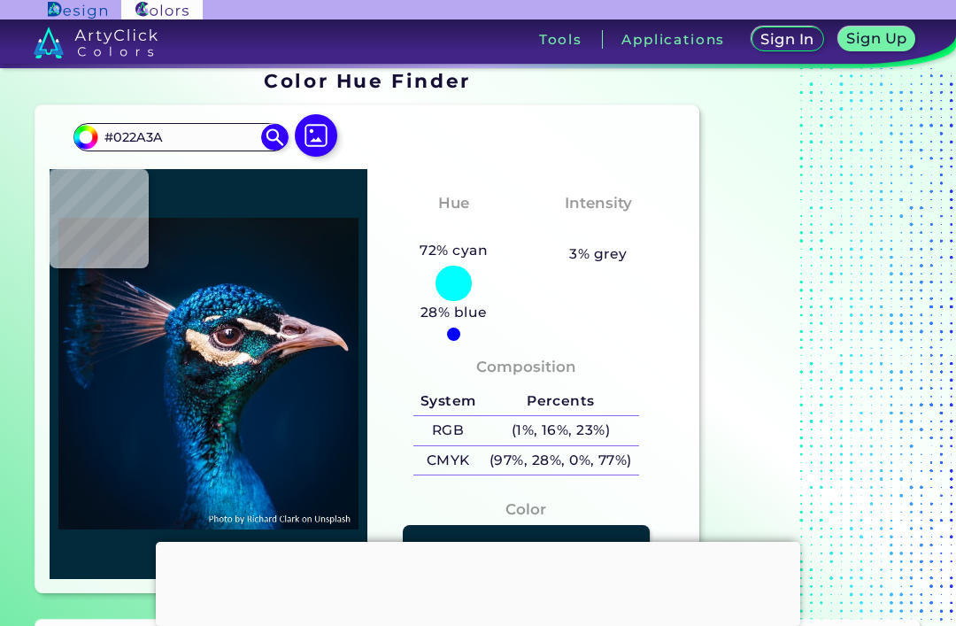
click at [87, 126] on input "#022a3a" at bounding box center [84, 135] width 22 height 22
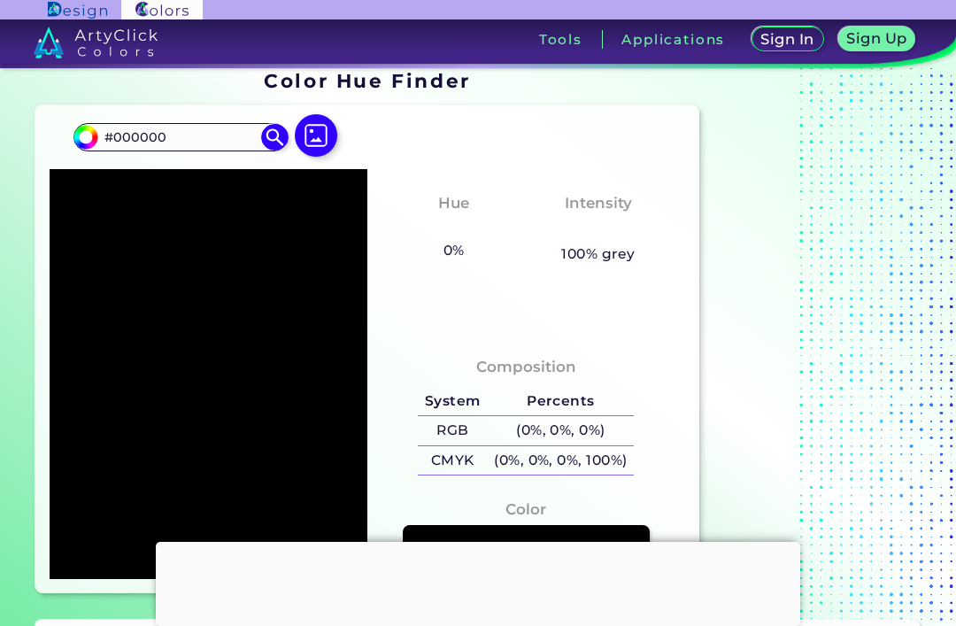
click at [71, 150] on div "#000000 #000000 Acadia ◉ Acid Green ◉ Aero Blue ◉ Alabaster ◉ Albescent White ◉…" at bounding box center [366, 349] width 663 height 488
click at [94, 134] on img at bounding box center [86, 137] width 27 height 27
click at [87, 133] on input "#000000" at bounding box center [84, 135] width 22 height 22
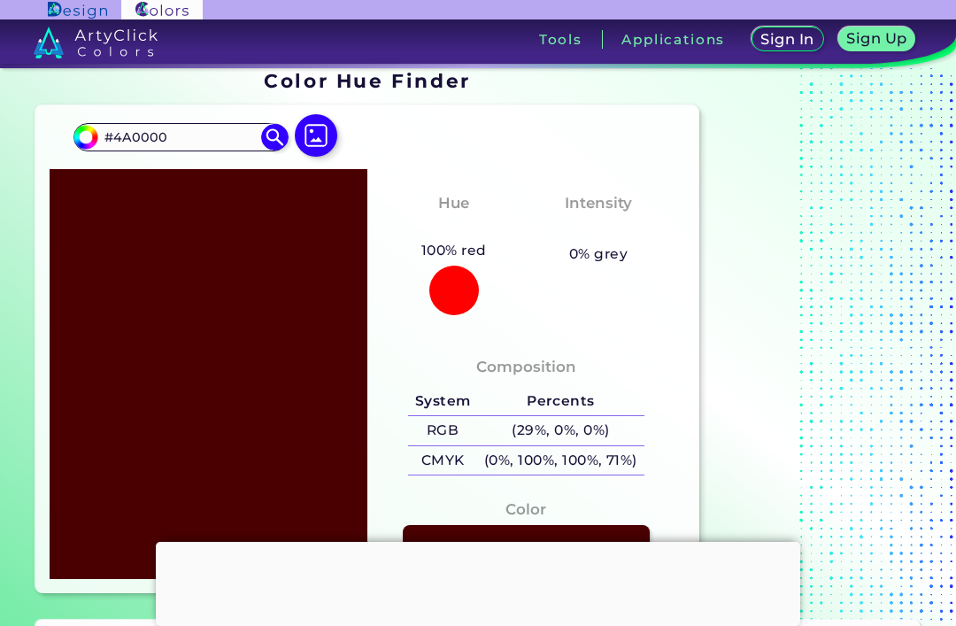
click at [84, 127] on input "#4a0000" at bounding box center [84, 135] width 22 height 22
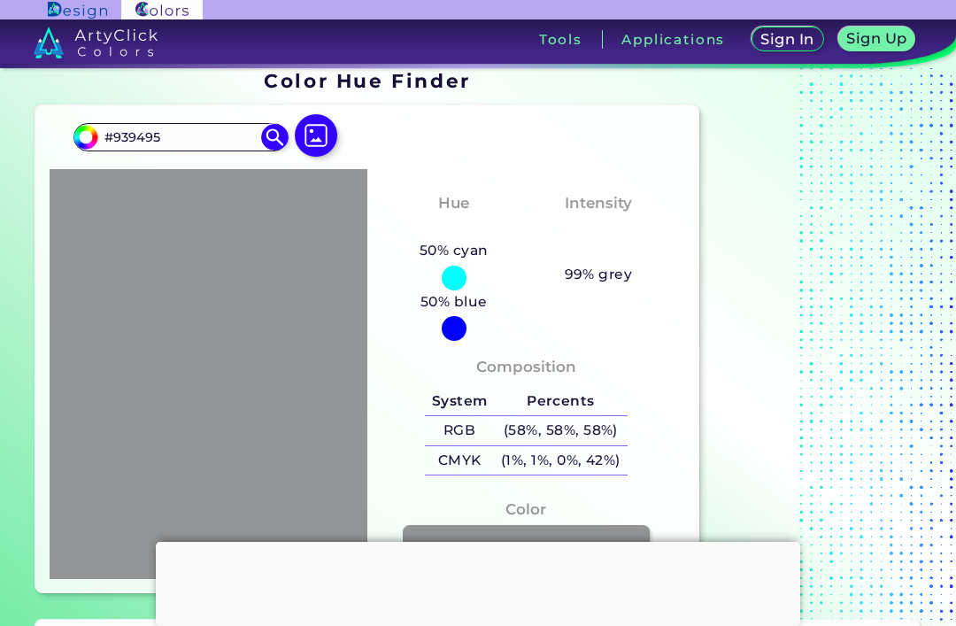
click at [82, 132] on input "#939495" at bounding box center [84, 135] width 22 height 22
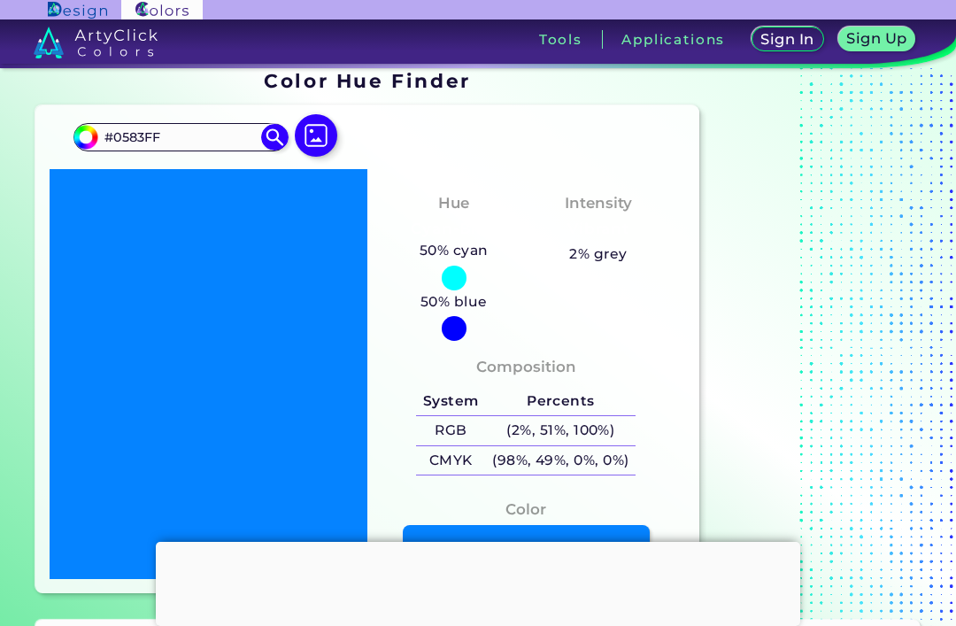
click at [81, 145] on img at bounding box center [86, 137] width 27 height 27
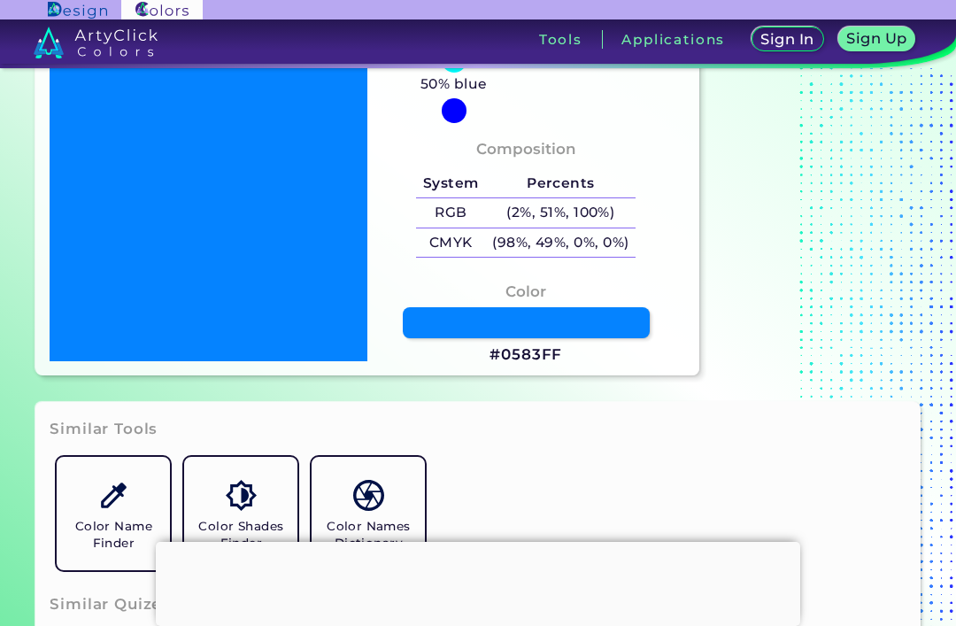
scroll to position [239, 0]
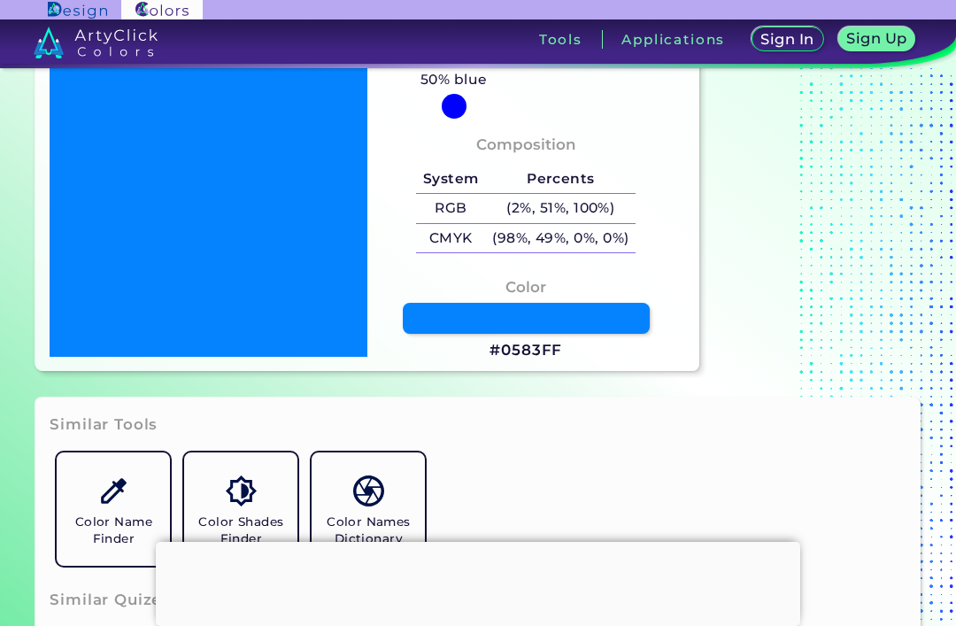
click at [620, 334] on link at bounding box center [527, 318] width 248 height 31
